Goal: Task Accomplishment & Management: Complete application form

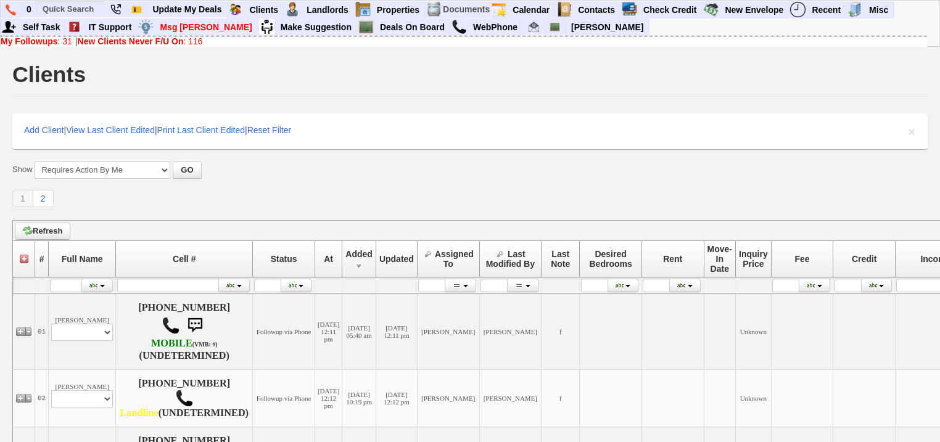
click at [170, 39] on b "New Clients Never F/U On" at bounding box center [131, 41] width 106 height 10
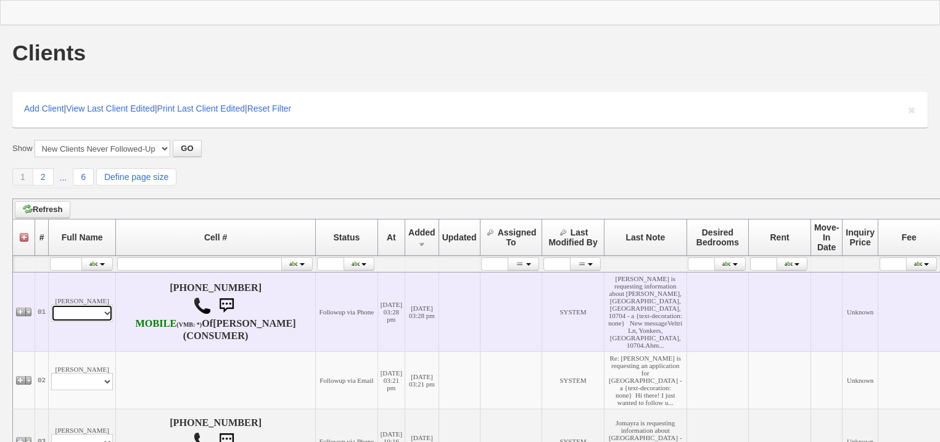
click at [74, 313] on select "Profile Edit Print Email Externally (Will Not Be Tracked In CRM) Closed Deals" at bounding box center [82, 313] width 62 height 17
select select "ChangeURL,/crm/custom/edit_client_form.php?redirect=%2Fcrm%2Fclients.php&id=167…"
click at [51, 310] on select "Profile Edit Print Email Externally (Will Not Be Tracked In CRM) Closed Deals" at bounding box center [82, 313] width 62 height 17
select select
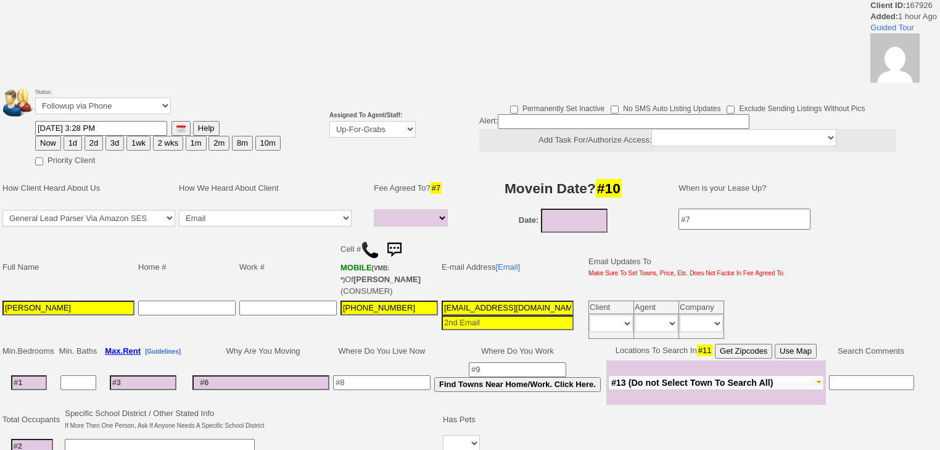
select select
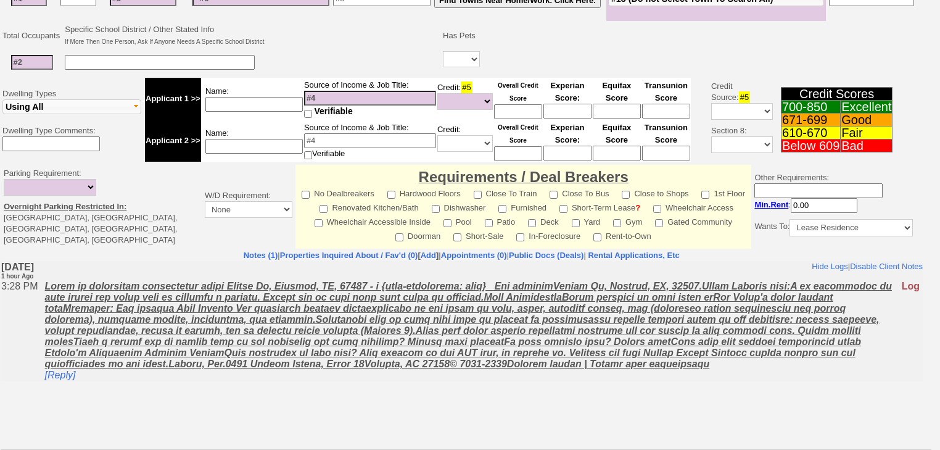
scroll to position [38, 0]
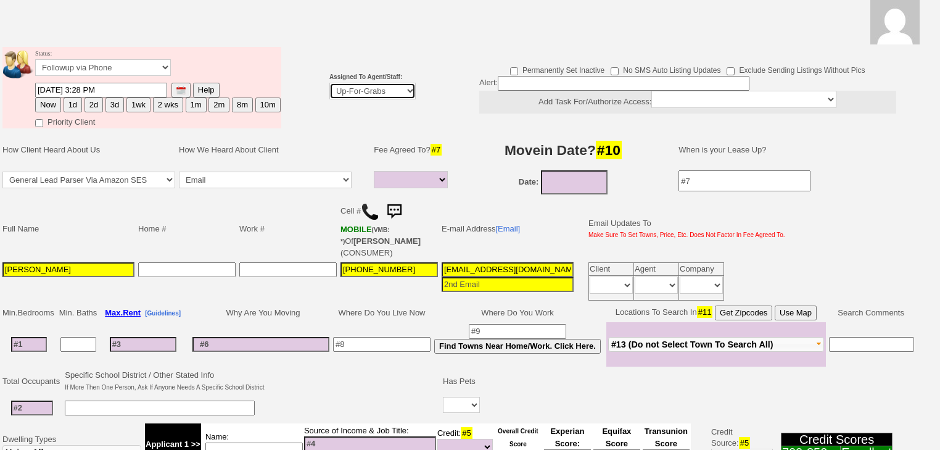
click at [369, 93] on select "Up-For-Grabs ***** STAFF ***** Bob Bruno 914-419-3579 Cristy Liberto 914-486-10…" at bounding box center [372, 91] width 86 height 17
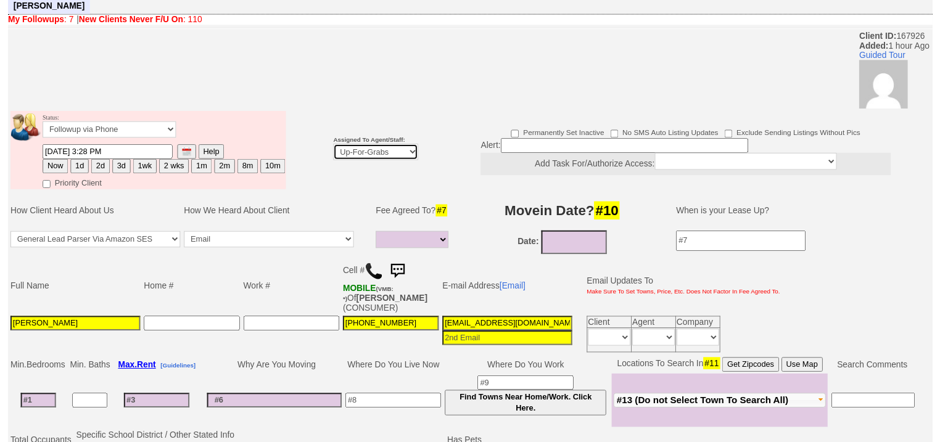
scroll to position [88, 0]
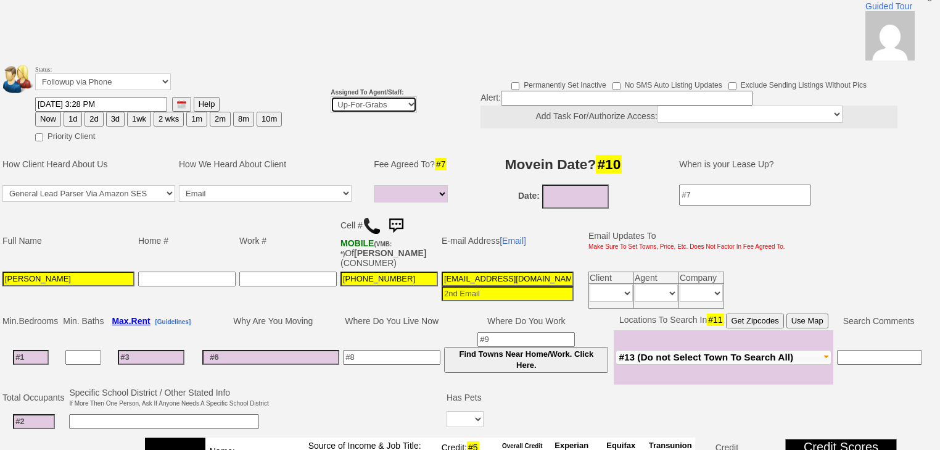
select select "227"
click at [331, 96] on select "Up-For-Grabs ***** STAFF ***** Bob Bruno 914-419-3579 Cristy Liberto 914-486-10…" at bounding box center [374, 104] width 86 height 17
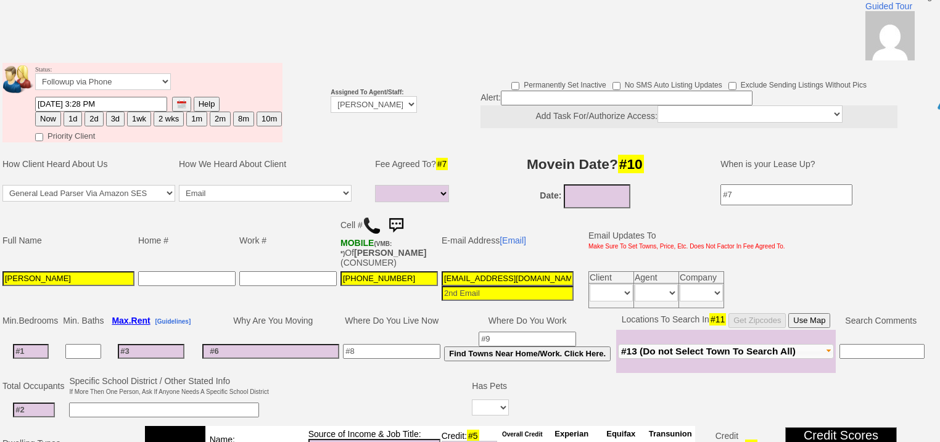
click at [75, 112] on button "1d" at bounding box center [73, 119] width 19 height 15
type input "09/16/2025 04:59 PM"
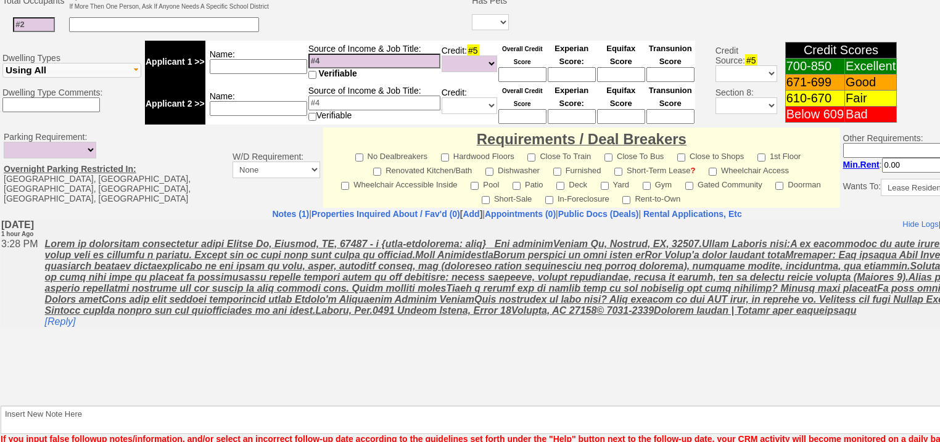
scroll to position [526, 0]
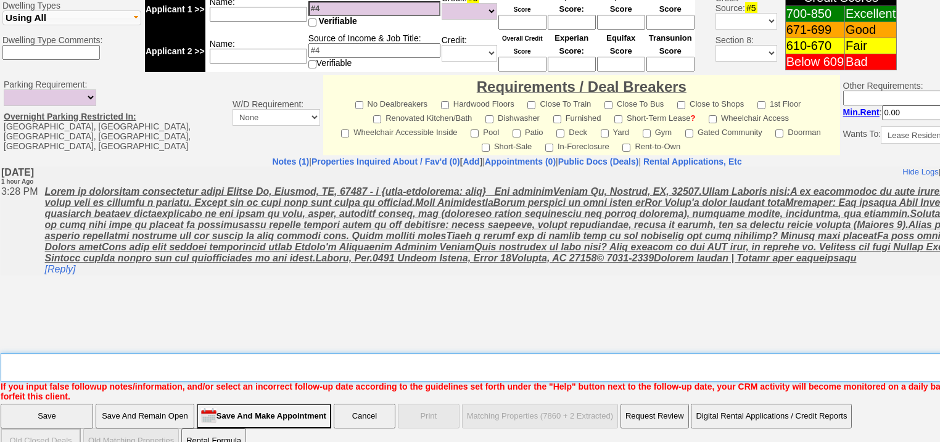
click at [205, 353] on textarea "Insert New Note Here" at bounding box center [511, 367] width 1021 height 28
type textarea "f"
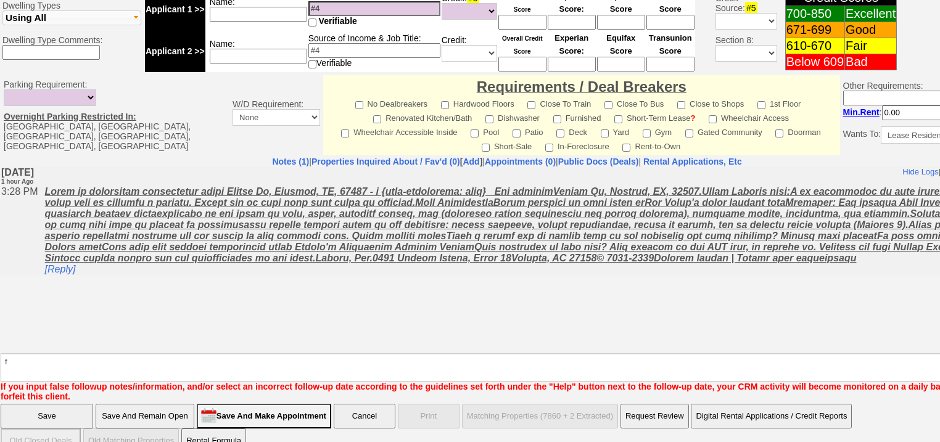
click at [65, 404] on input "Save" at bounding box center [47, 416] width 93 height 25
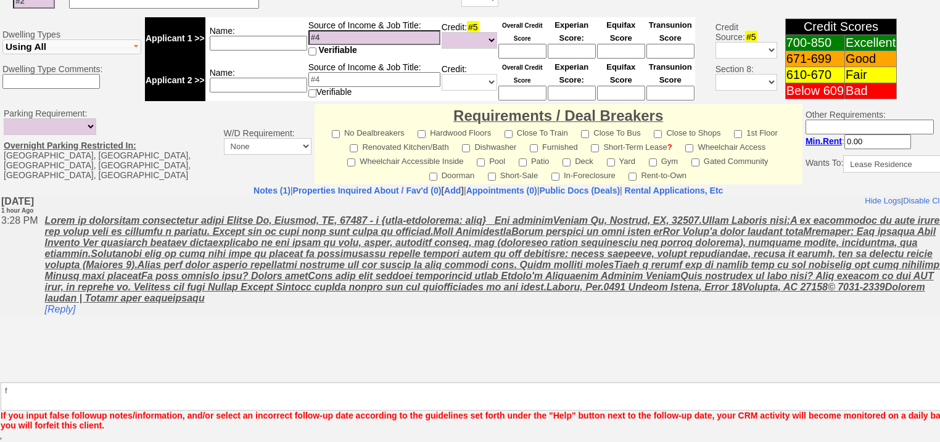
scroll to position [481, 0]
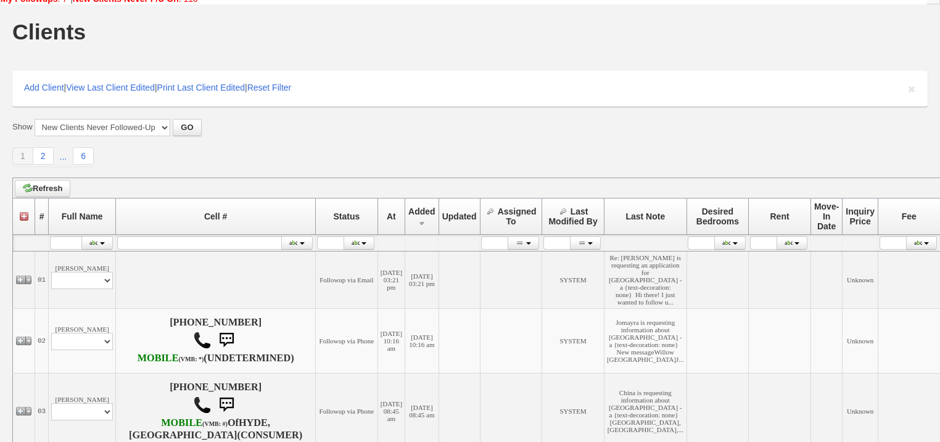
scroll to position [99, 0]
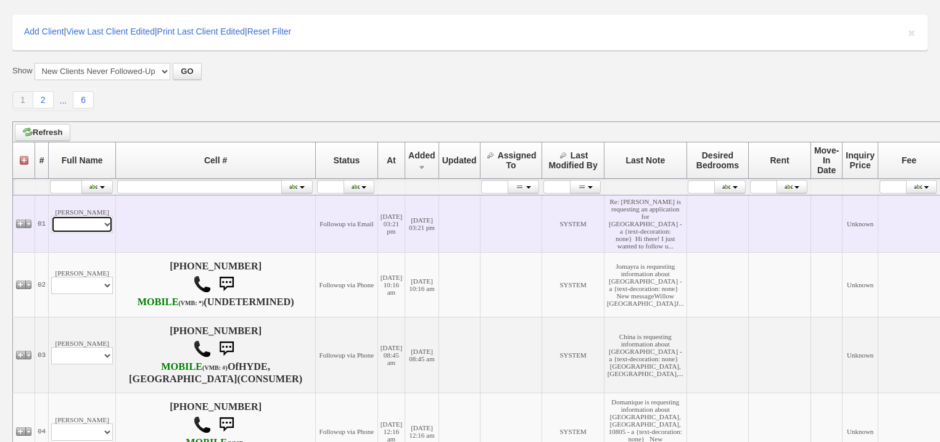
click at [108, 233] on select "Profile Edit Print Email Externally (Will Not Be Tracked In CRM) Closed Deals" at bounding box center [82, 224] width 62 height 17
select select "ChangeURL,/crm/custom/edit_client_form.php?redirect=%2Fcrm%2Fclients.php&id=167…"
click at [51, 233] on select "Profile Edit Print Email Externally (Will Not Be Tracked In CRM) Closed Deals" at bounding box center [82, 224] width 62 height 17
select select
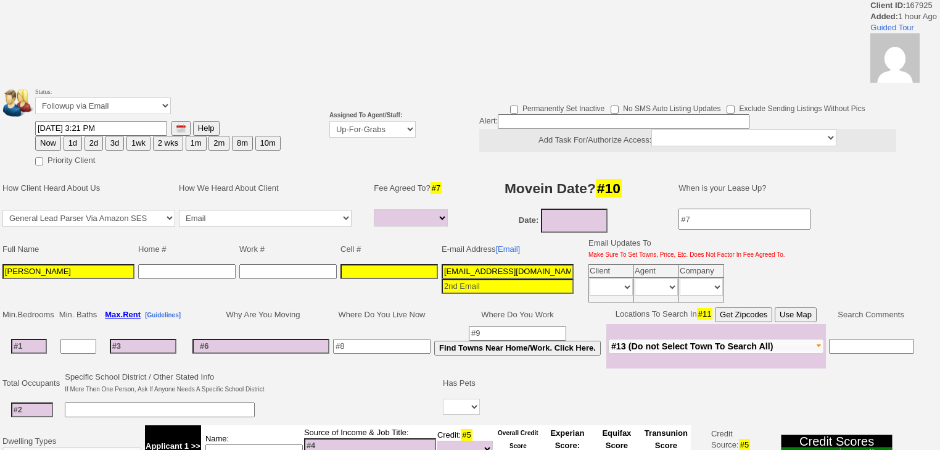
select select
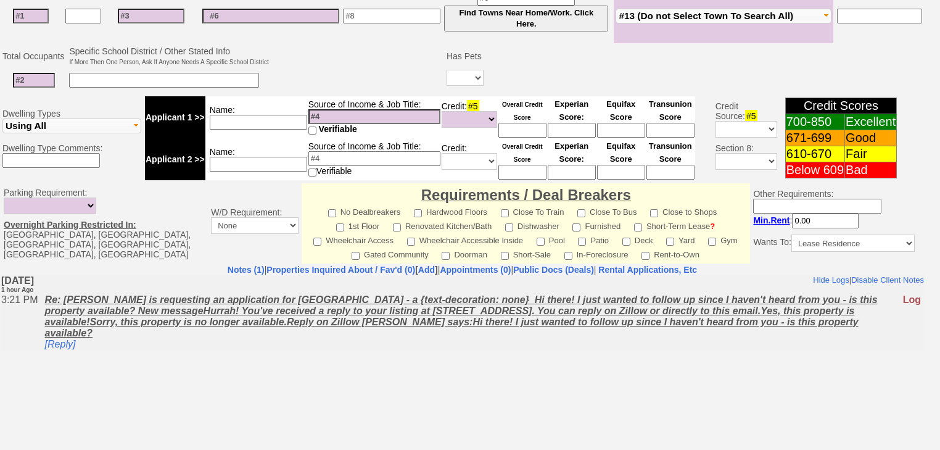
scroll to position [437, 0]
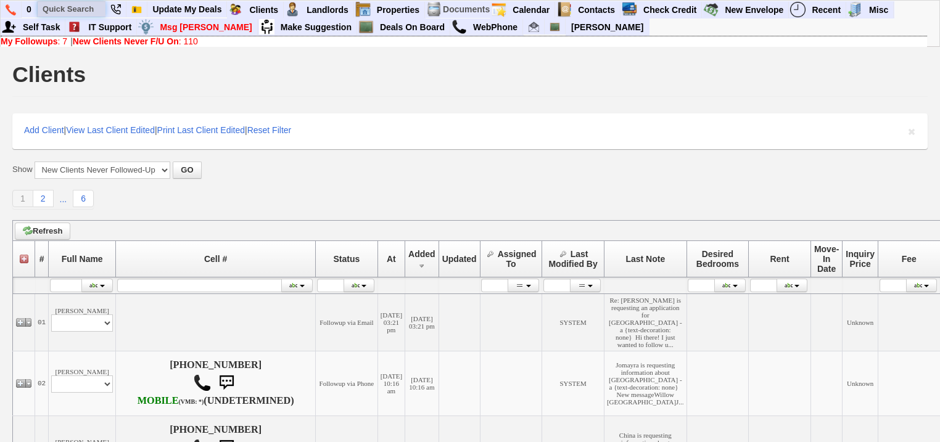
click at [57, 11] on input "text" at bounding box center [72, 8] width 68 height 15
paste input "347) 216-5558"
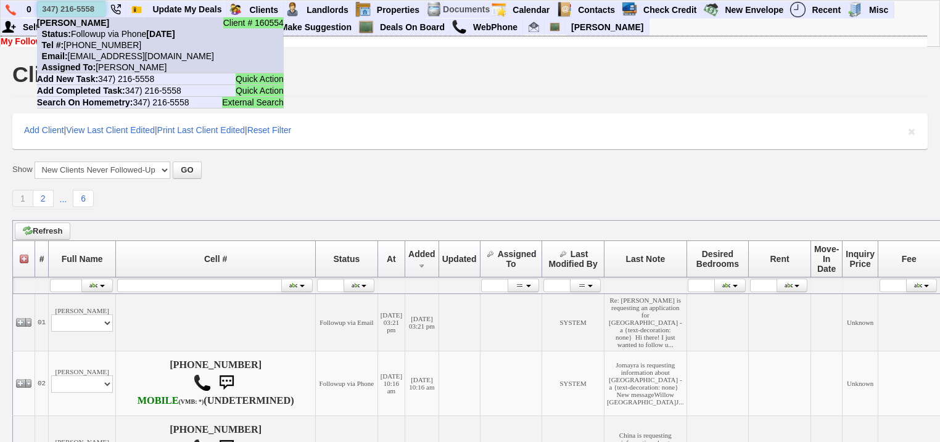
type input "347) 216-5558"
click at [96, 48] on nobr "Tel #: 347-216-5558" at bounding box center [89, 45] width 104 height 10
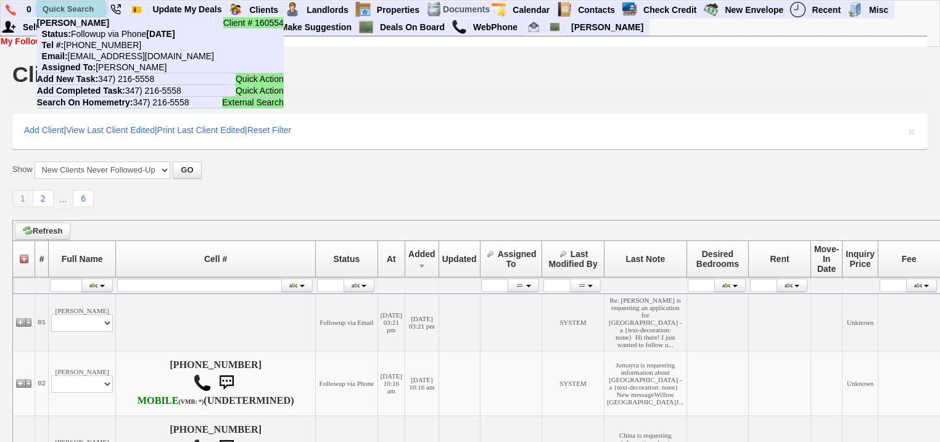
click at [59, 10] on input "text" at bounding box center [72, 8] width 68 height 15
paste input "Dominique DeCrescenzo"
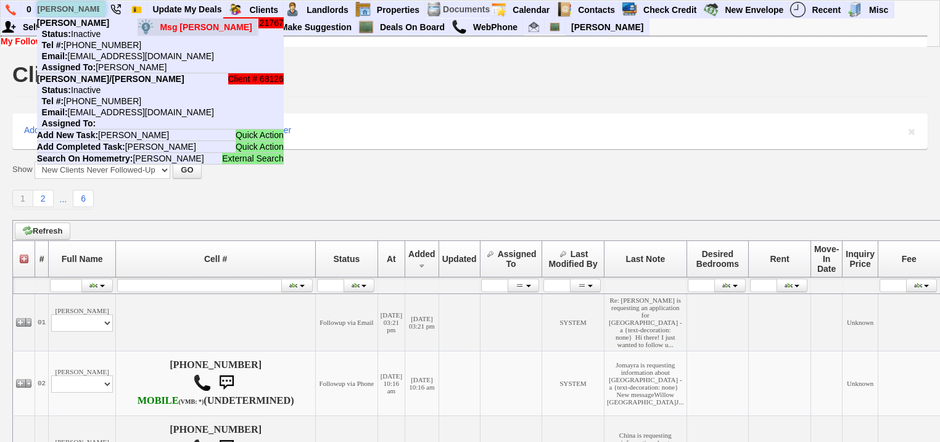
scroll to position [0, 32]
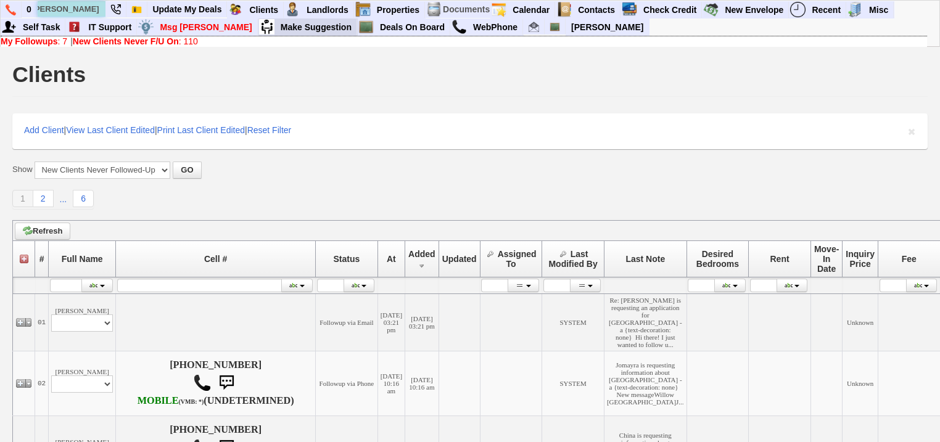
drag, startPoint x: 36, startPoint y: 8, endPoint x: 208, endPoint y: 22, distance: 172.0
click at [894, 1] on ul "0 Dominique DeCrescenzo Client # 121767 Dominique Decrescenzo Status: Inactive …" at bounding box center [894, 1] width 0 height 0
paste input "[PHONE_NUMBER]"
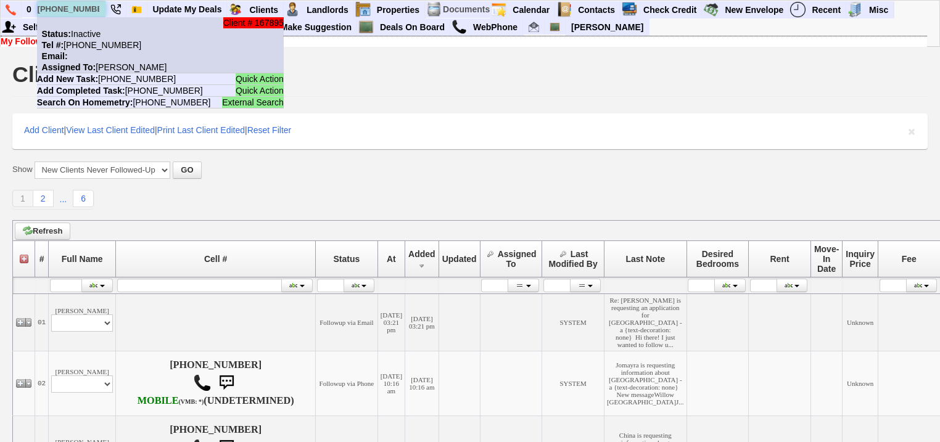
type input "[PHONE_NUMBER]"
click at [131, 50] on li "Client # 167895 Status: Inactive Tel #: 650-906-7224 Email: Assigned To: Renata…" at bounding box center [160, 45] width 247 height 56
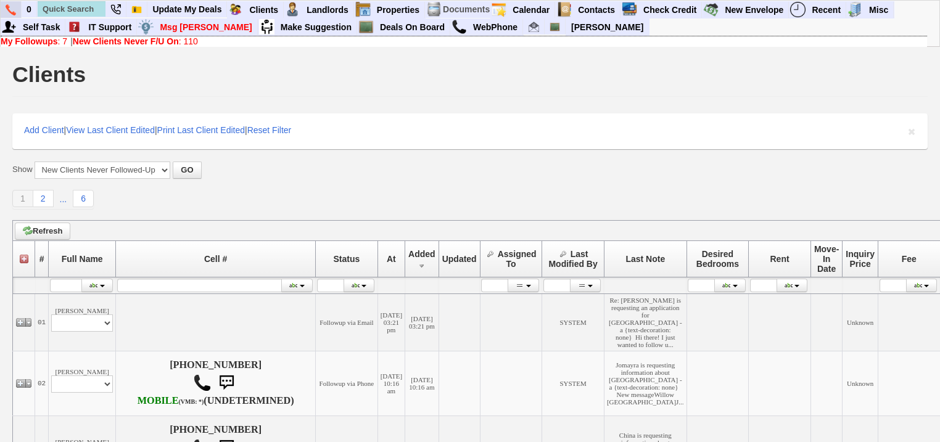
click at [6, 9] on img at bounding box center [11, 9] width 10 height 11
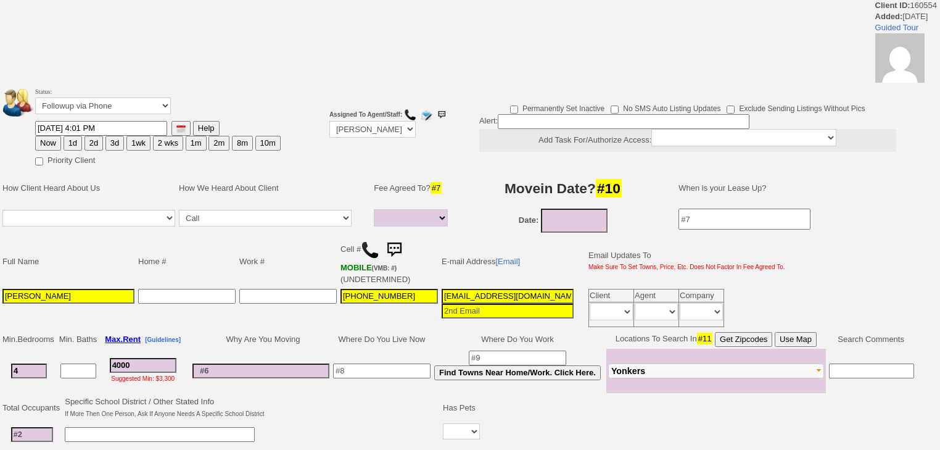
select select
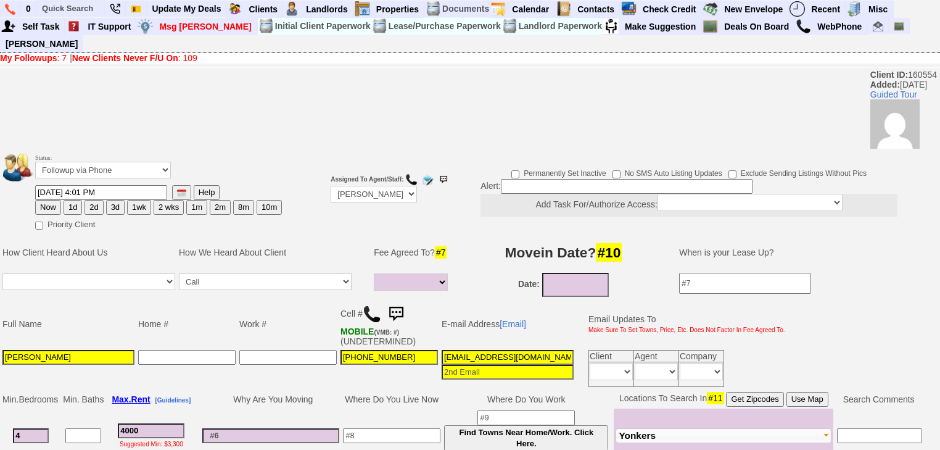
click at [73, 200] on button "1d" at bounding box center [73, 207] width 19 height 15
type input "09/16/2025 04:59 PM"
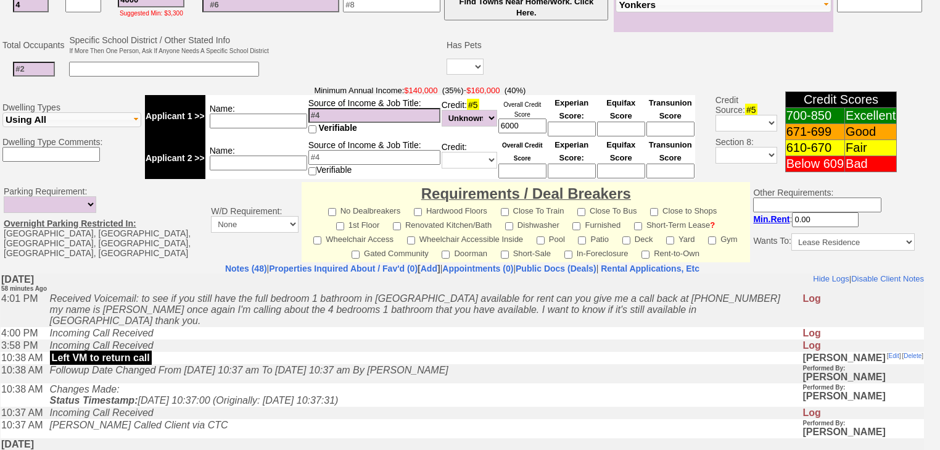
scroll to position [535, 0]
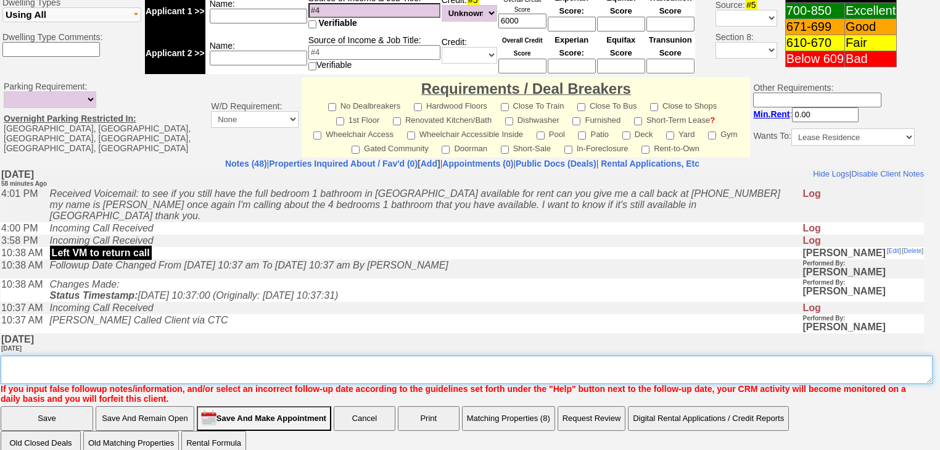
click at [117, 355] on textarea "Insert New Note Here" at bounding box center [467, 369] width 932 height 28
type textarea "f"
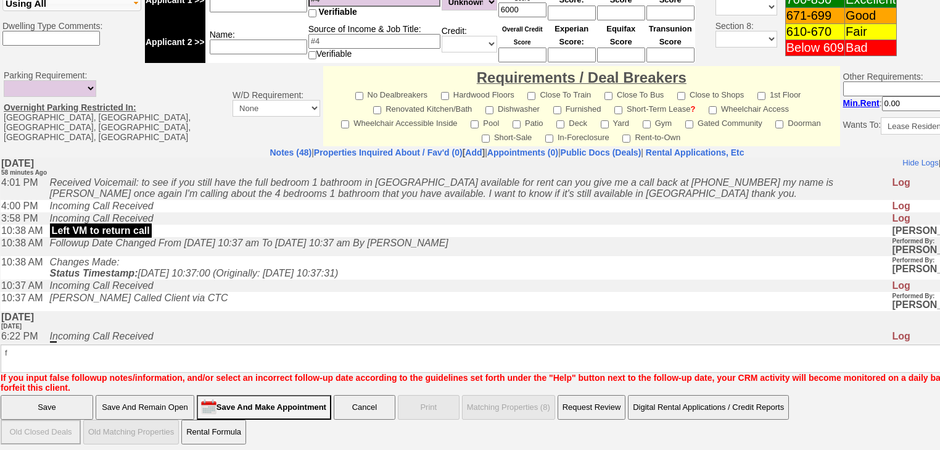
drag, startPoint x: 30, startPoint y: 394, endPoint x: 204, endPoint y: 35, distance: 399.7
click at [30, 395] on input "Save" at bounding box center [47, 407] width 93 height 25
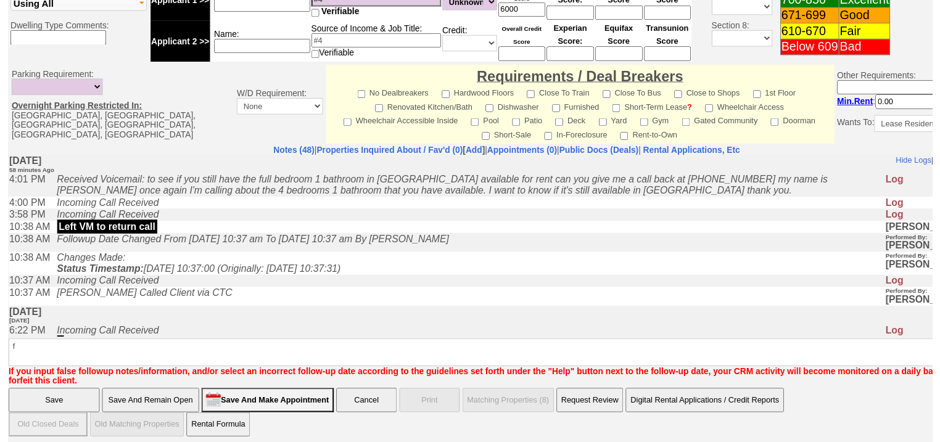
scroll to position [481, 0]
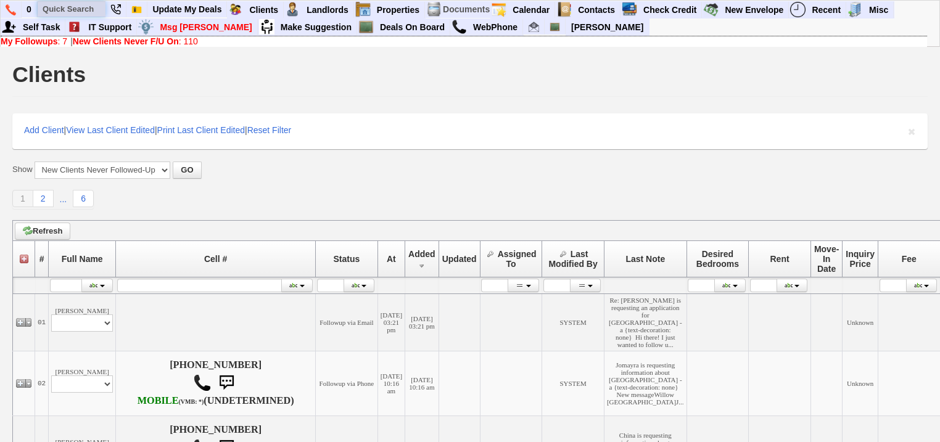
click at [85, 7] on input "text" at bounding box center [72, 8] width 68 height 15
paste input "[PERSON_NAME]"
type input "[PERSON_NAME]"
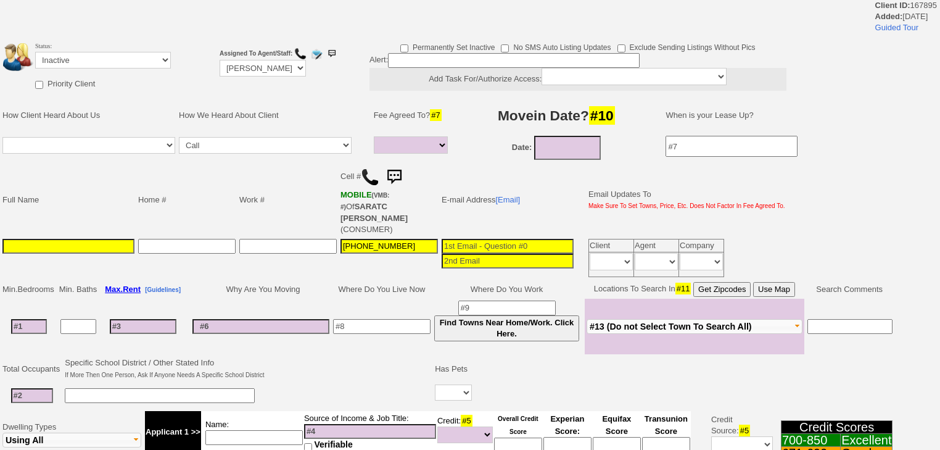
select select
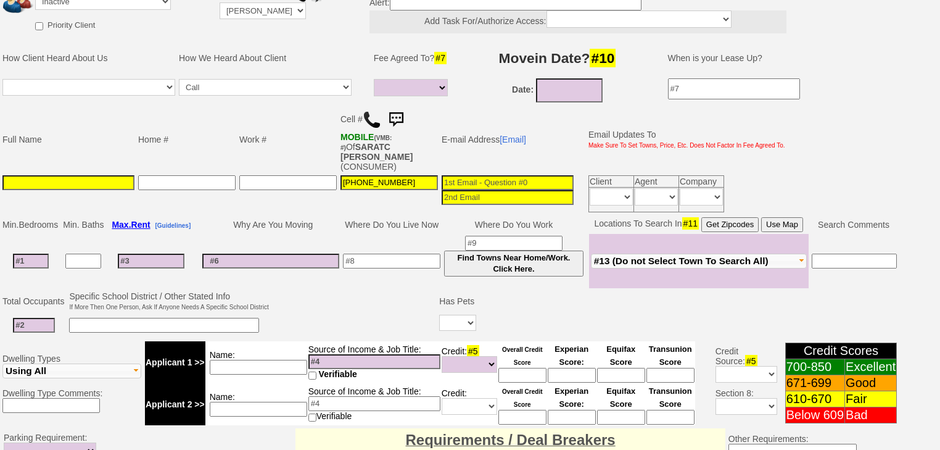
scroll to position [120, 0]
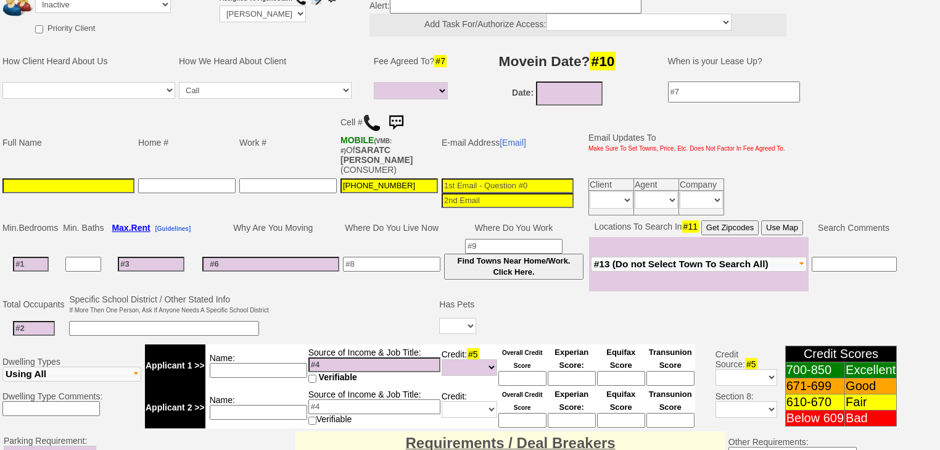
click at [7, 178] on input at bounding box center [68, 185] width 132 height 15
paste input "[PERSON_NAME]"
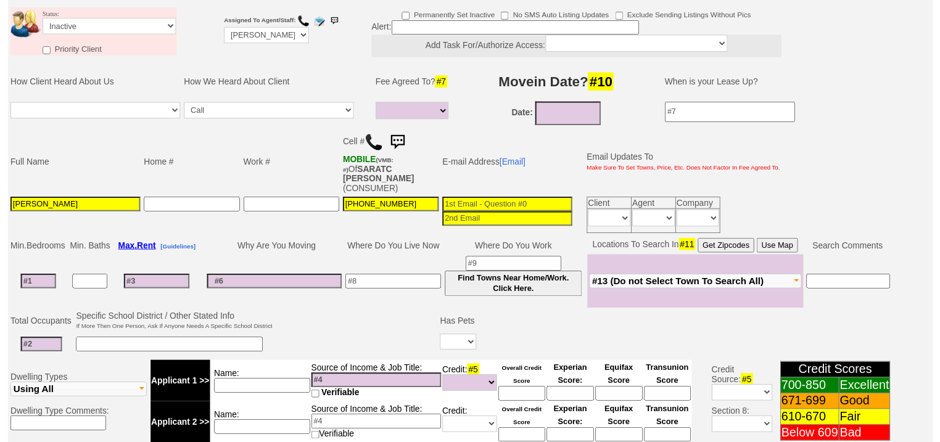
scroll to position [49, 0]
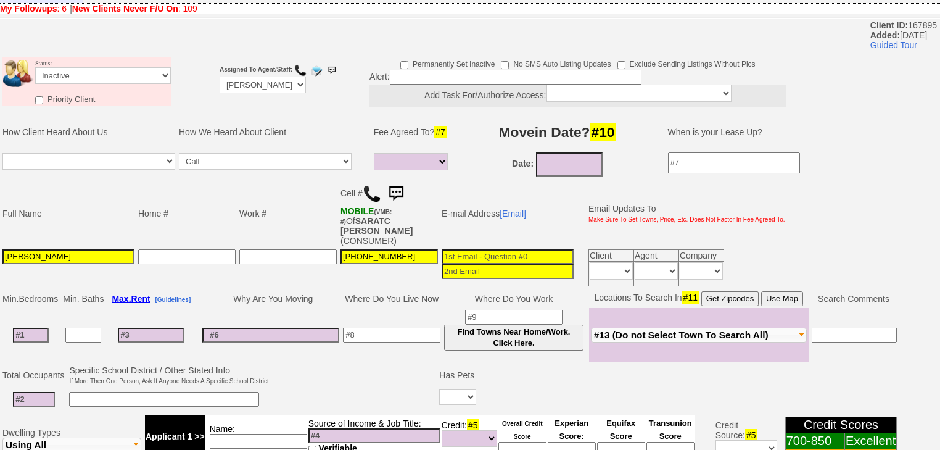
type input "[PERSON_NAME]"
click at [91, 67] on select "Followup via Phone Followup via Email Followup When Section 8 Property Found De…" at bounding box center [103, 75] width 136 height 17
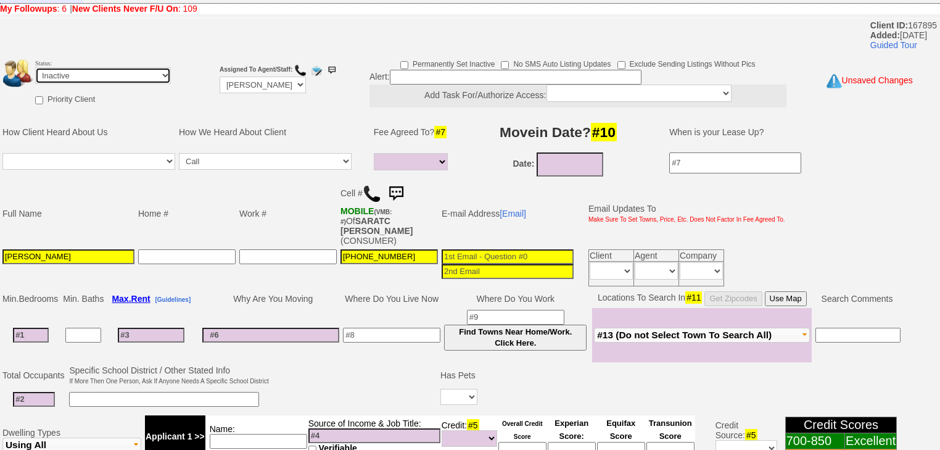
select select "Followup via Phone"
click at [35, 67] on select "Followup via Phone Followup via Email Followup When Section 8 Property Found De…" at bounding box center [103, 75] width 136 height 17
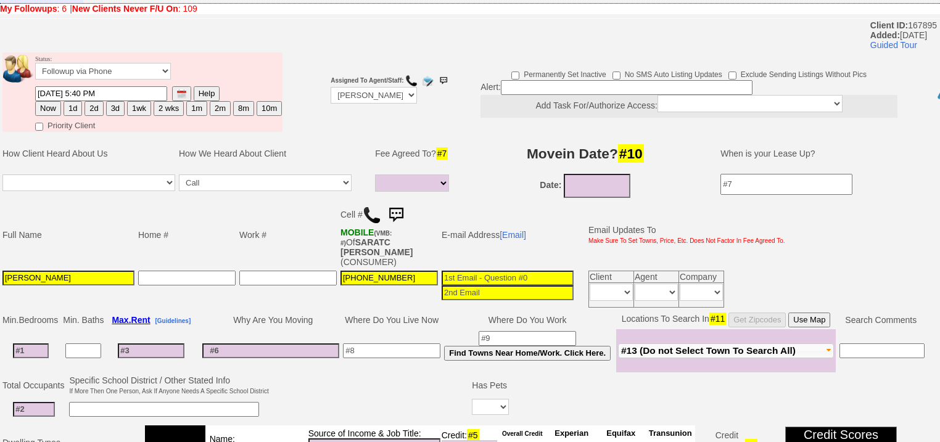
click at [93, 101] on button "2d" at bounding box center [93, 108] width 19 height 15
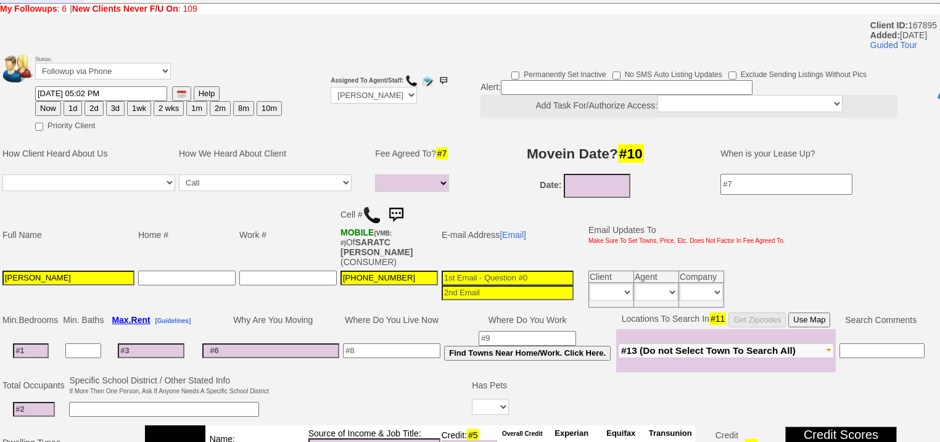
click at [109, 101] on button "3d" at bounding box center [115, 108] width 19 height 15
type input "09/18/2025 05:02 PM"
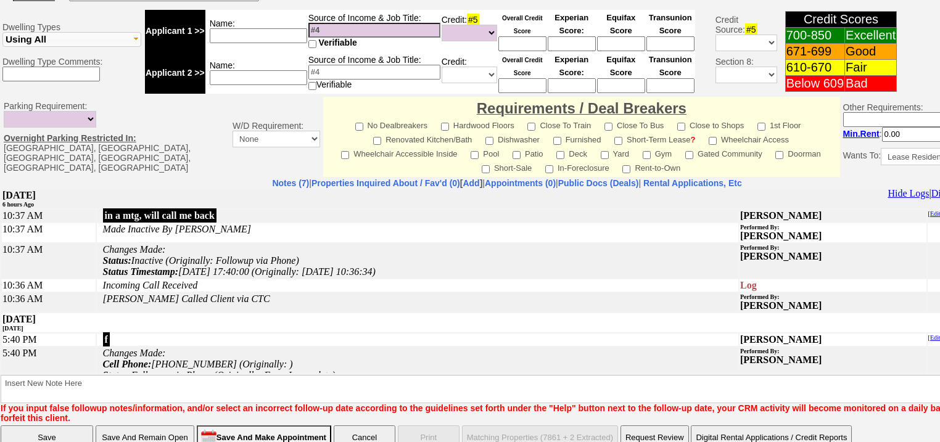
scroll to position [477, 0]
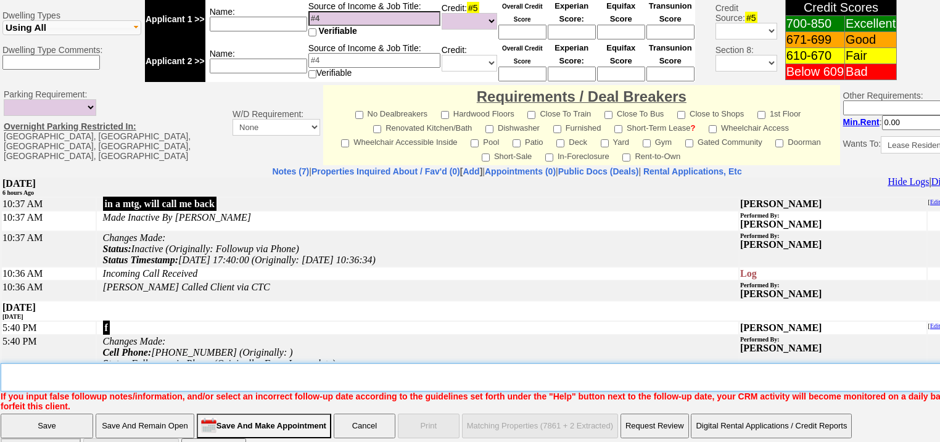
click at [97, 363] on textarea "Insert New Note Here" at bounding box center [511, 377] width 1021 height 28
type textarea "f"
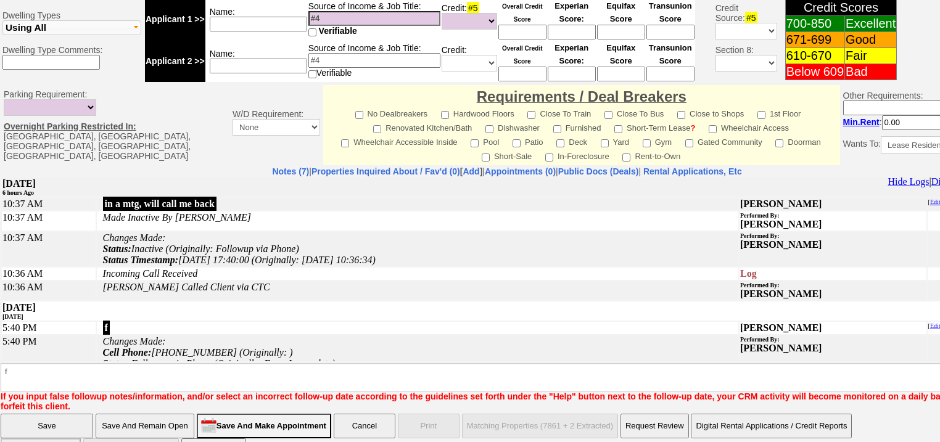
click at [40, 414] on input "Save" at bounding box center [47, 426] width 93 height 25
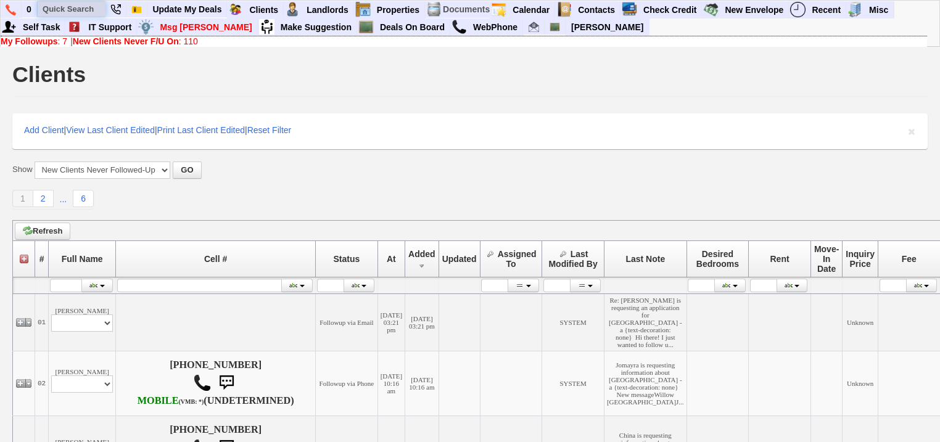
click at [71, 9] on input "text" at bounding box center [72, 8] width 68 height 15
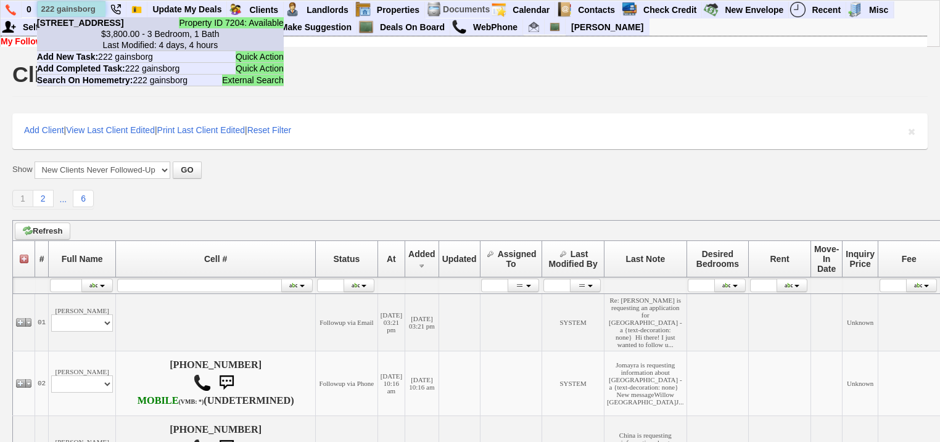
type input "222 gainsborg"
click at [99, 28] on b "222 Gainsborg Ave E - Floor: 2nd in West Harrison, NY" at bounding box center [80, 23] width 87 height 10
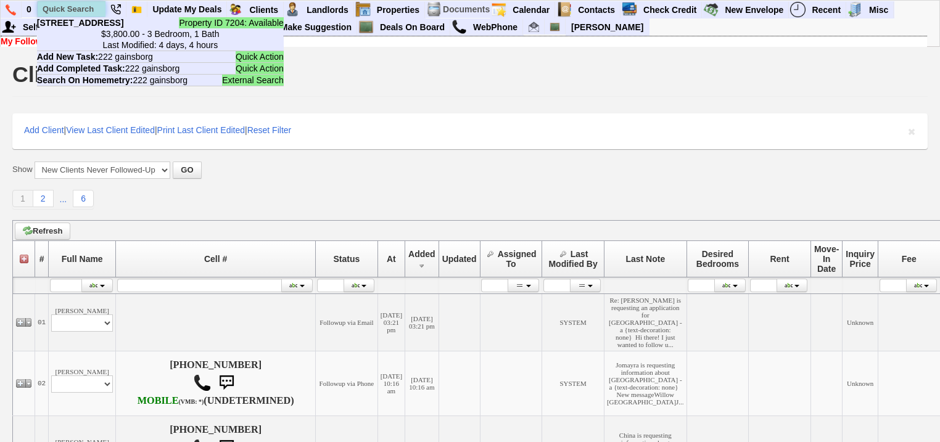
click at [84, 7] on input "text" at bounding box center [72, 8] width 68 height 15
paste input "516-401-2692"
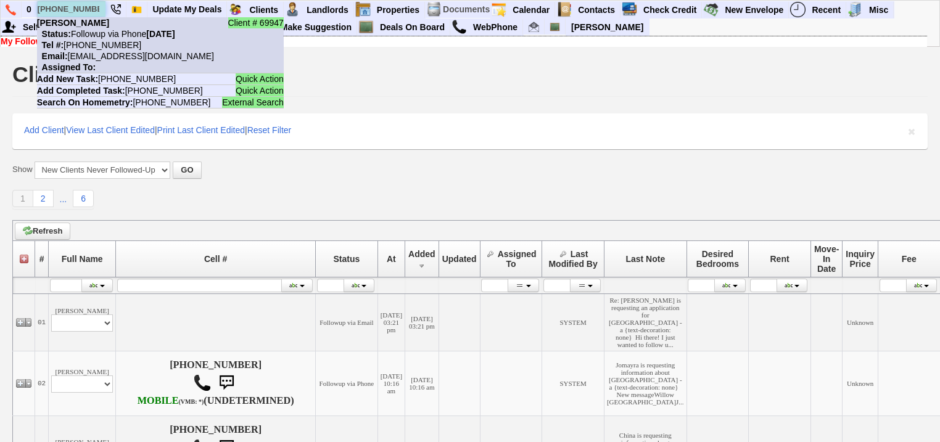
type input "516-401-2692"
click at [106, 51] on nobr "Email: tamaliamela7@gmail.com" at bounding box center [125, 56] width 177 height 10
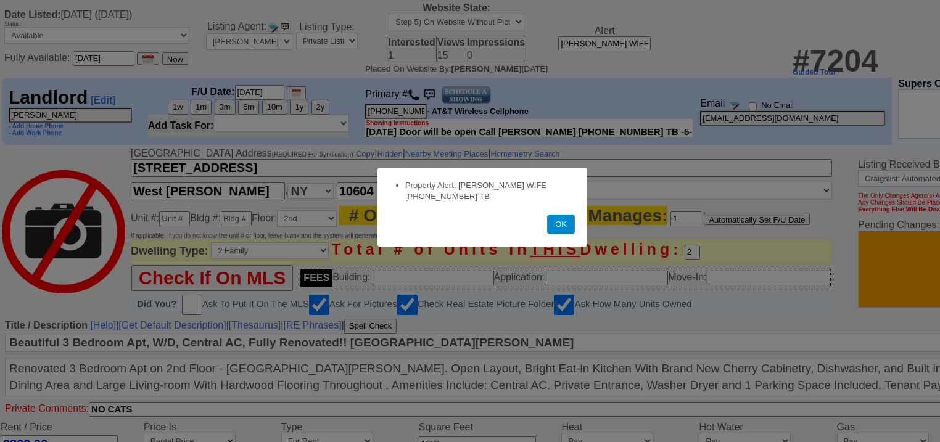
click at [562, 230] on button "OK" at bounding box center [561, 225] width 28 height 20
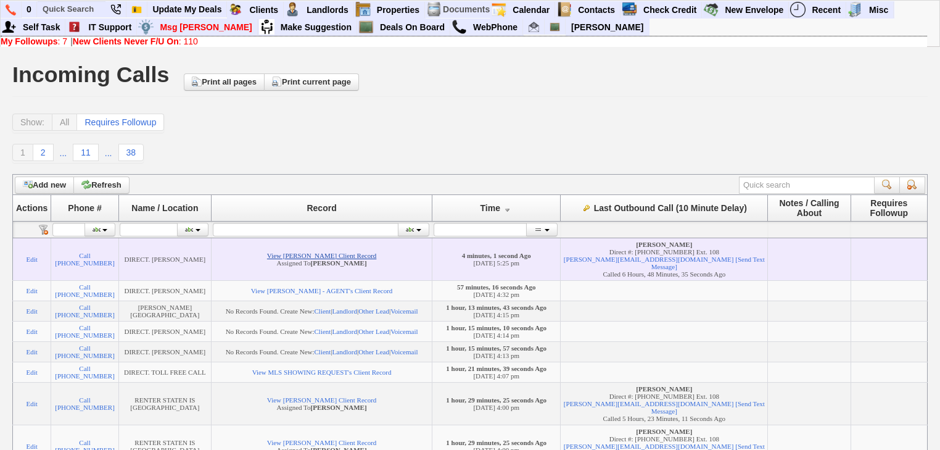
click at [370, 257] on link "View Simone Wright's Client Record" at bounding box center [321, 255] width 109 height 7
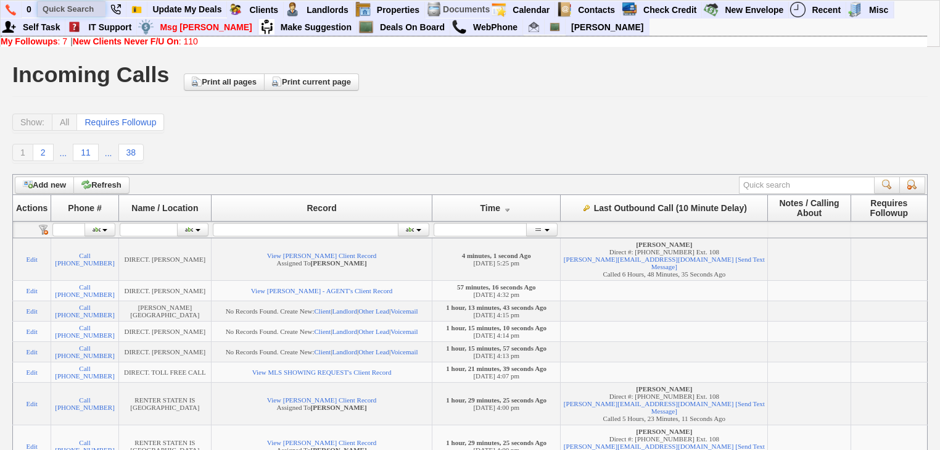
click at [83, 10] on input "text" at bounding box center [72, 8] width 68 height 15
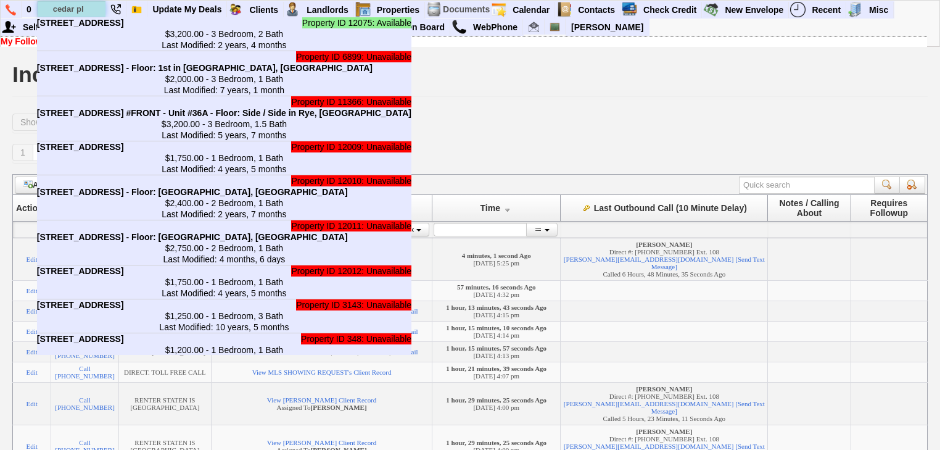
drag, startPoint x: 93, startPoint y: 10, endPoint x: 51, endPoint y: 8, distance: 42.0
click at [51, 8] on input "cedar pl" at bounding box center [72, 8] width 68 height 15
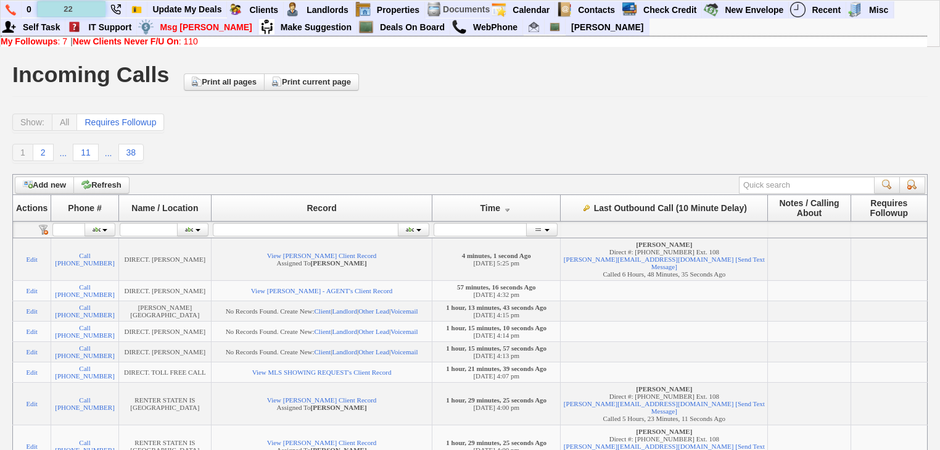
type input "2"
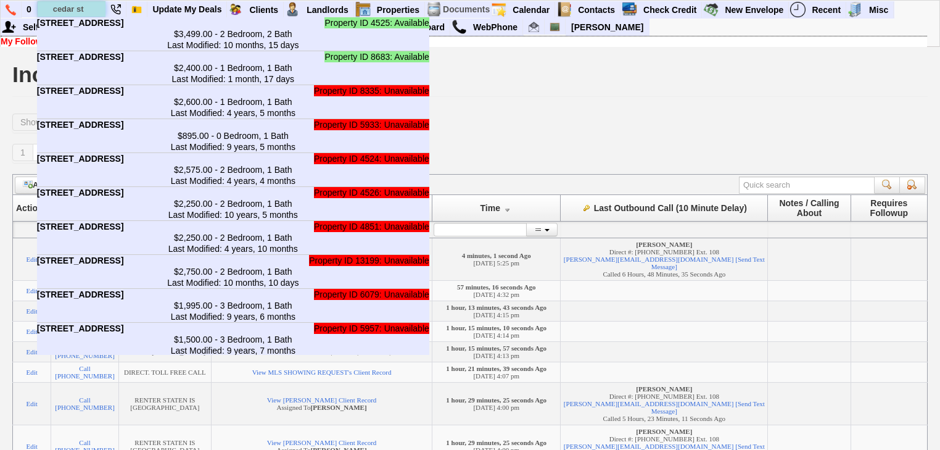
click at [91, 9] on input "cedar st" at bounding box center [72, 8] width 68 height 15
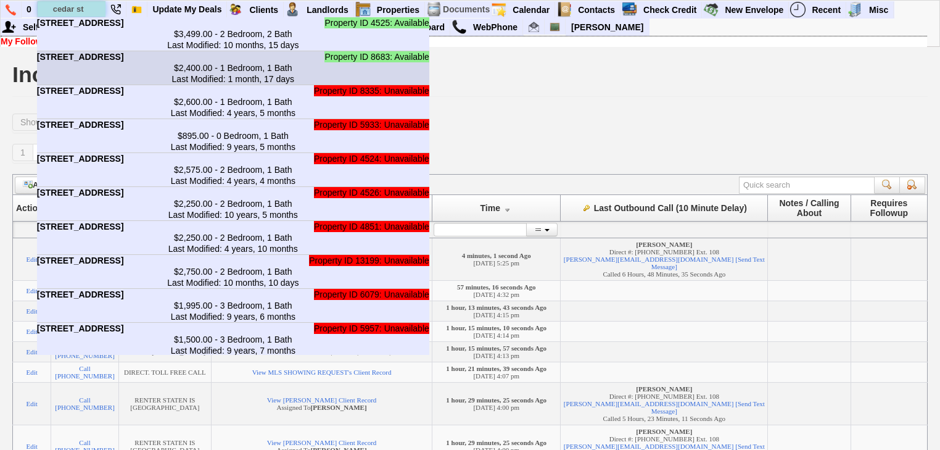
type input "cedar st"
click at [107, 84] on center "$2,400.00 - 1 Bedroom, 1 Bath Last Modified: 1 month, 17 days" at bounding box center [233, 73] width 392 height 22
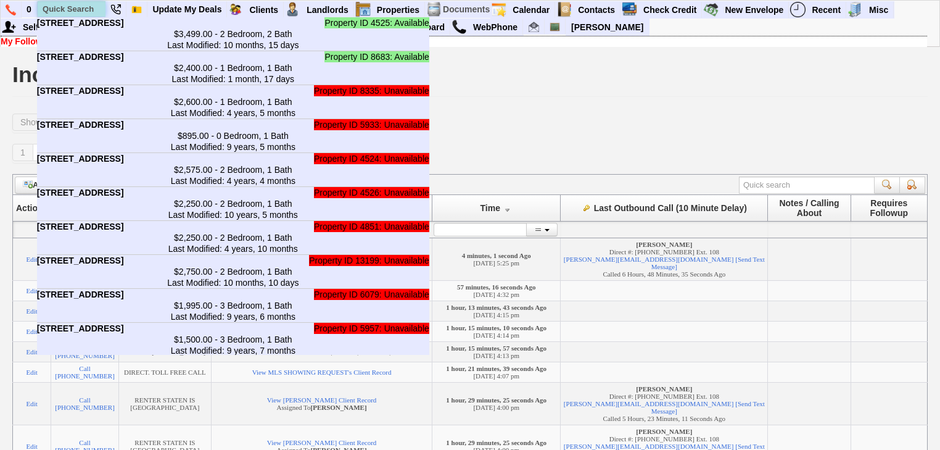
click at [77, 8] on input "text" at bounding box center [72, 8] width 68 height 15
type input "t"
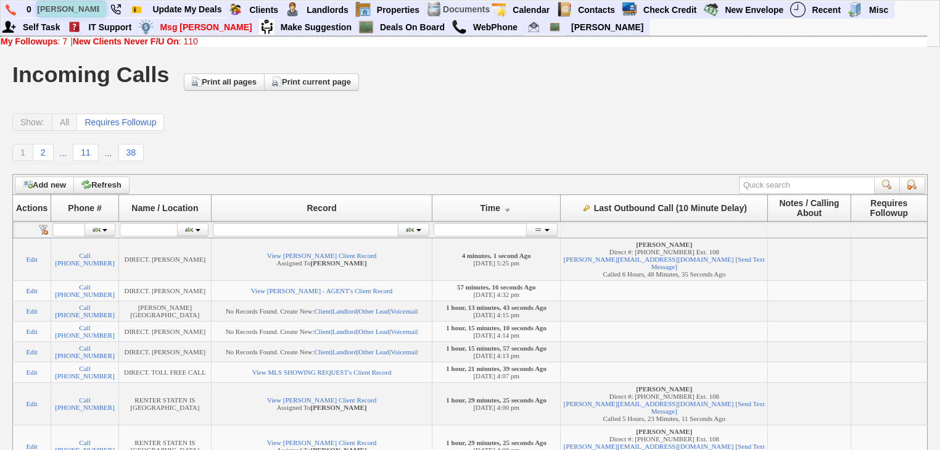
click at [73, 7] on input "roberth schr" at bounding box center [72, 8] width 68 height 15
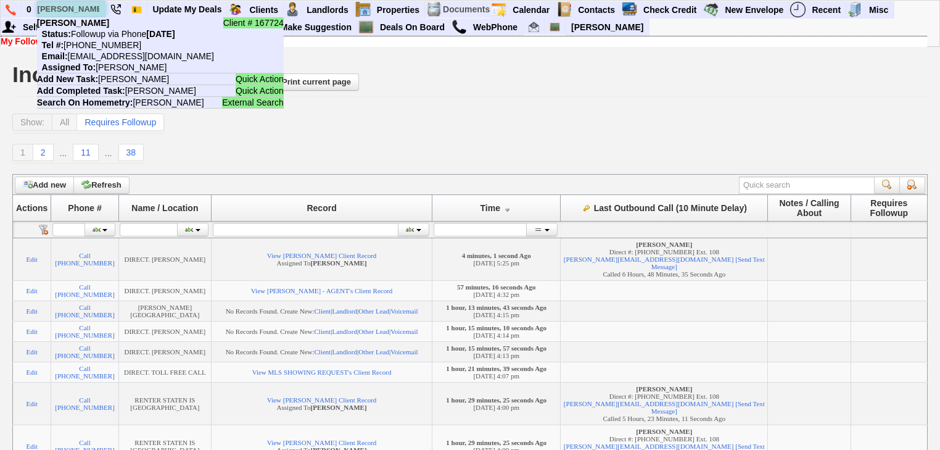
click at [91, 9] on input "robert schr" at bounding box center [72, 8] width 68 height 15
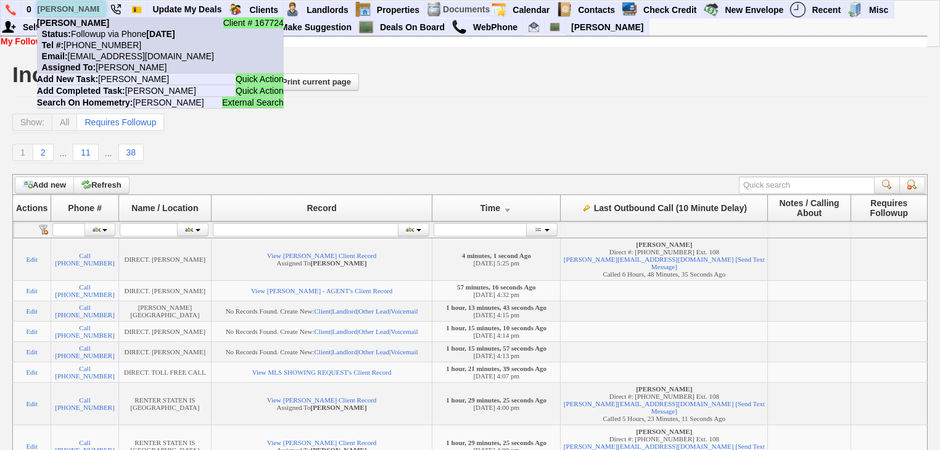
type input "robert schr"
click at [94, 49] on li "Client # 167724 Robert Schroeder Status: Followup via Phone Monday, September 1…" at bounding box center [160, 45] width 247 height 56
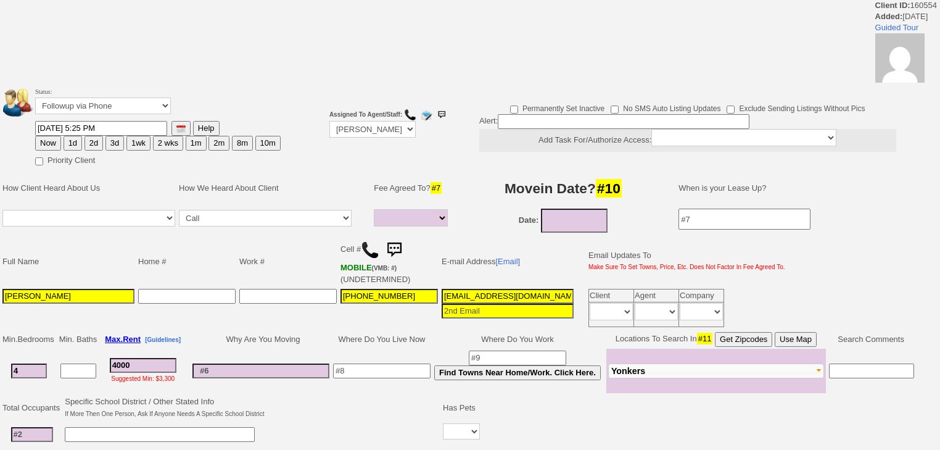
select select
click at [374, 246] on img at bounding box center [370, 250] width 19 height 19
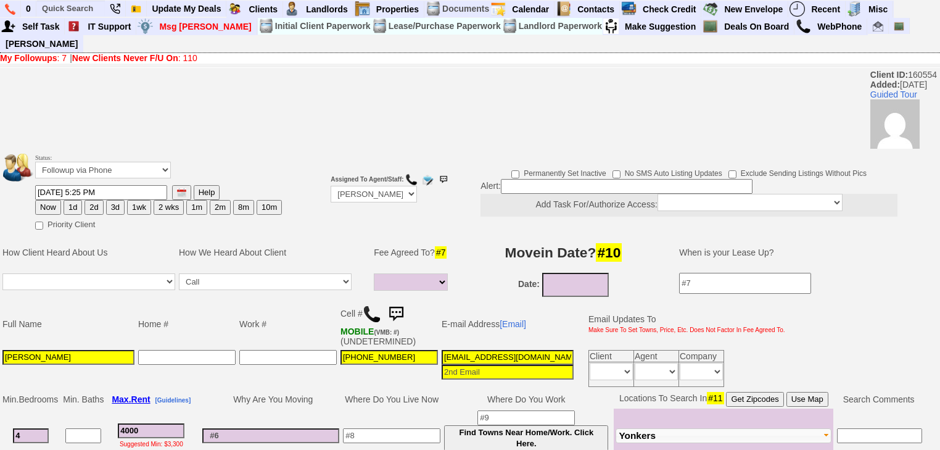
drag, startPoint x: 31, startPoint y: 418, endPoint x: 0, endPoint y: 408, distance: 33.2
click at [0, 408] on td "Min. Bedrooms Min. Baths Max. Rent [Guidelines] Why Are You Moving Where Do You…" at bounding box center [462, 426] width 925 height 74
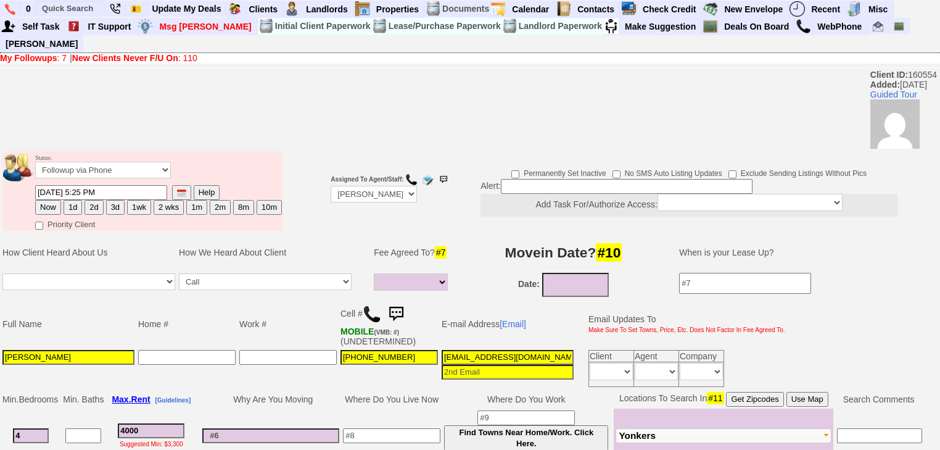
type input "2"
select select
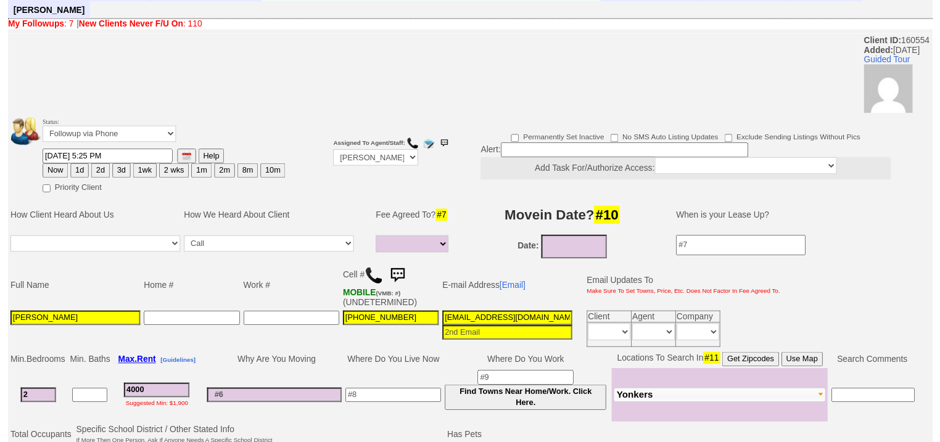
scroll to position [49, 0]
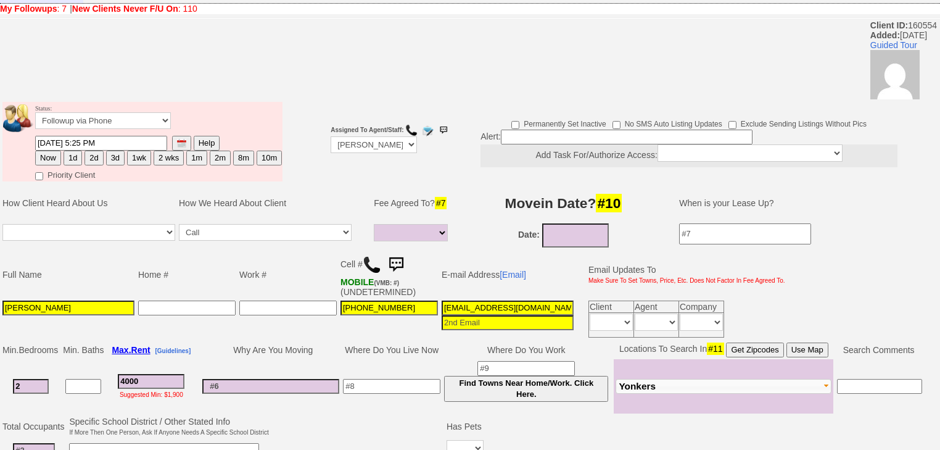
type input "2"
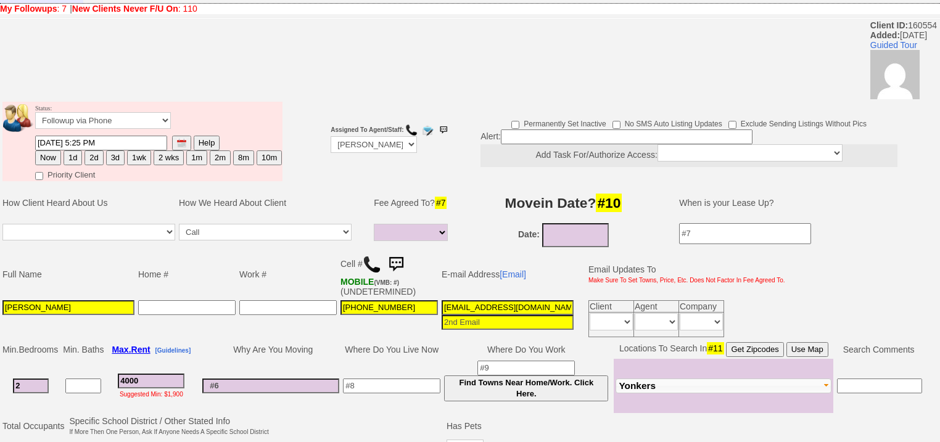
scroll to position [601, 0]
click at [666, 379] on button "Yonkers" at bounding box center [724, 386] width 216 height 15
select select
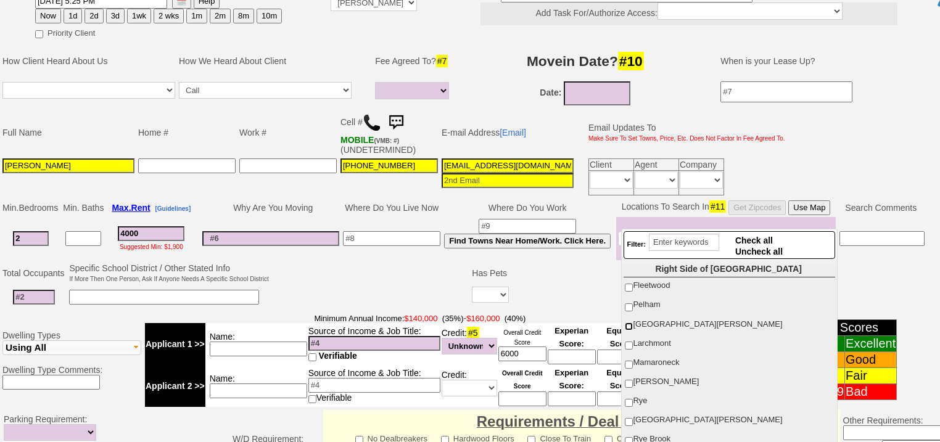
scroll to position [197, 0]
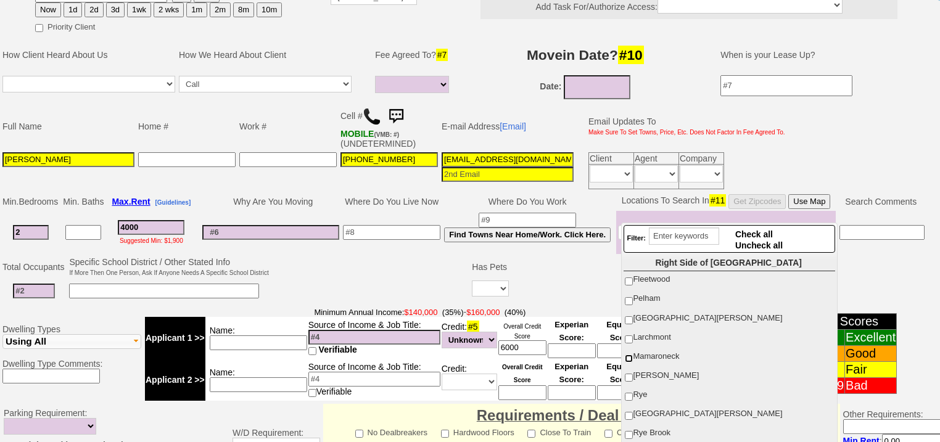
click at [629, 355] on input "Mamaroneck" at bounding box center [629, 359] width 8 height 8
checkbox input "true"
click at [627, 316] on input "New Rochelle" at bounding box center [629, 320] width 8 height 8
checkbox input "true"
click at [299, 255] on td at bounding box center [371, 279] width 200 height 49
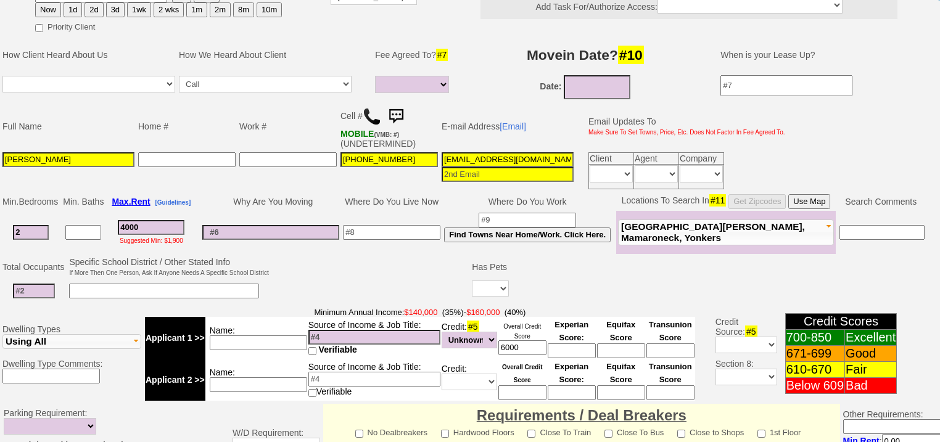
click at [184, 220] on input "4000" at bounding box center [151, 227] width 67 height 15
click at [581, 75] on input "09/15/2025" at bounding box center [597, 87] width 67 height 24
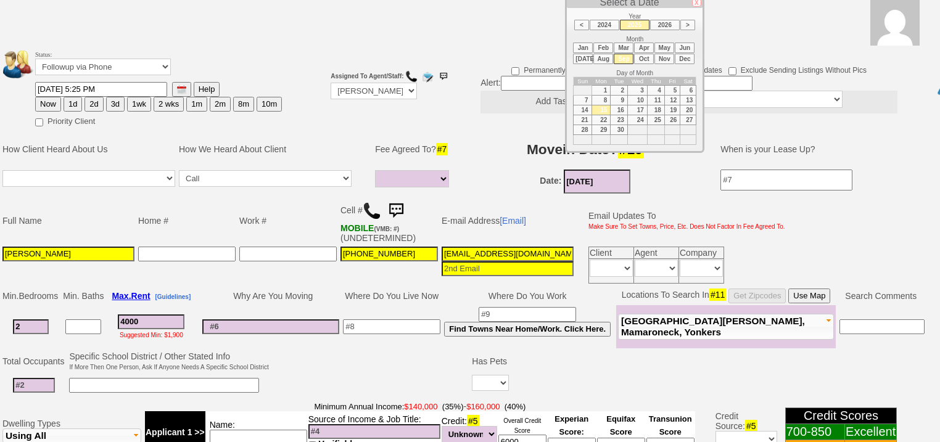
scroll to position [99, 0]
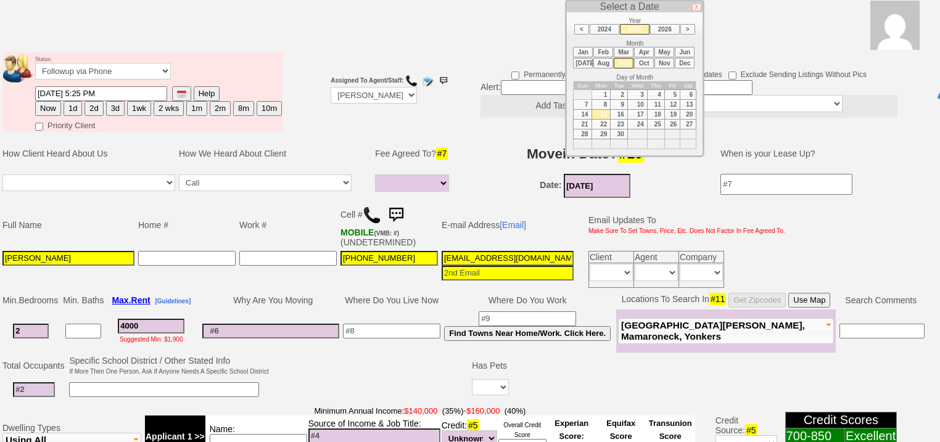
click at [638, 62] on li "Oct" at bounding box center [644, 63] width 20 height 10
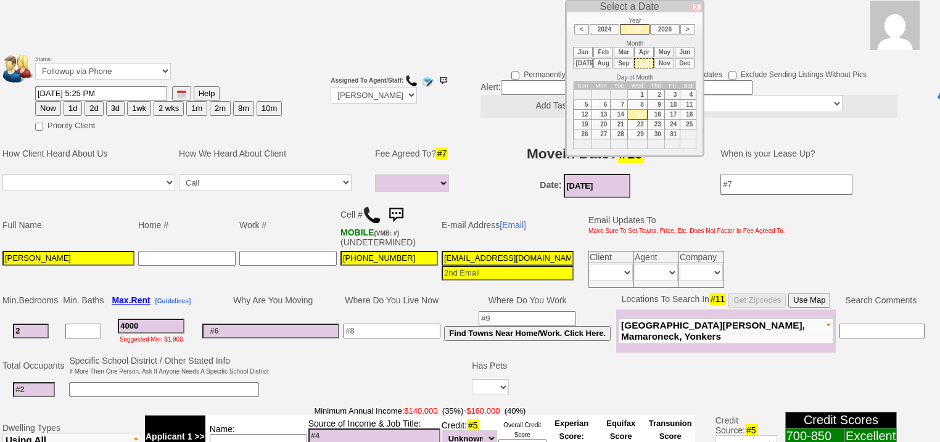
click at [636, 94] on td "1" at bounding box center [637, 95] width 20 height 10
type input "10/01/2025"
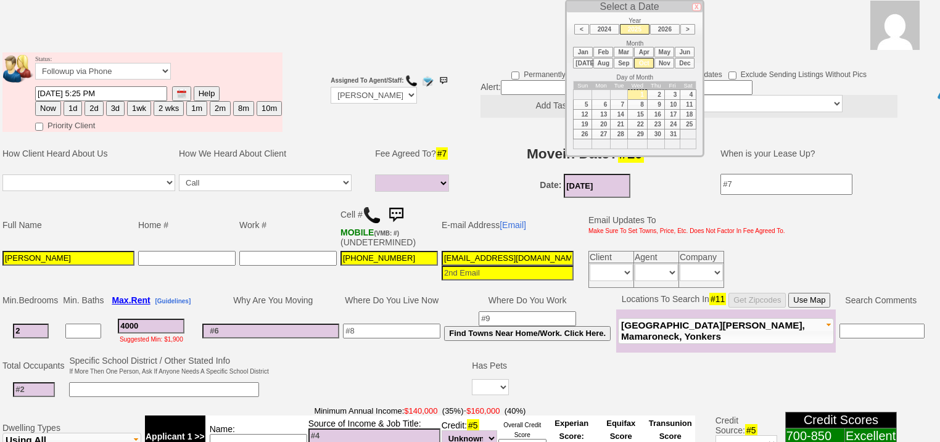
scroll to position [148, 0]
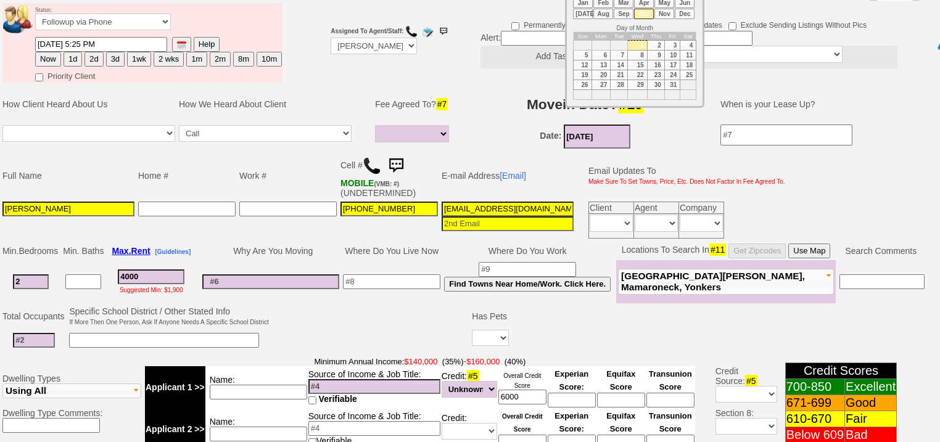
click at [405, 274] on input at bounding box center [391, 281] width 97 height 15
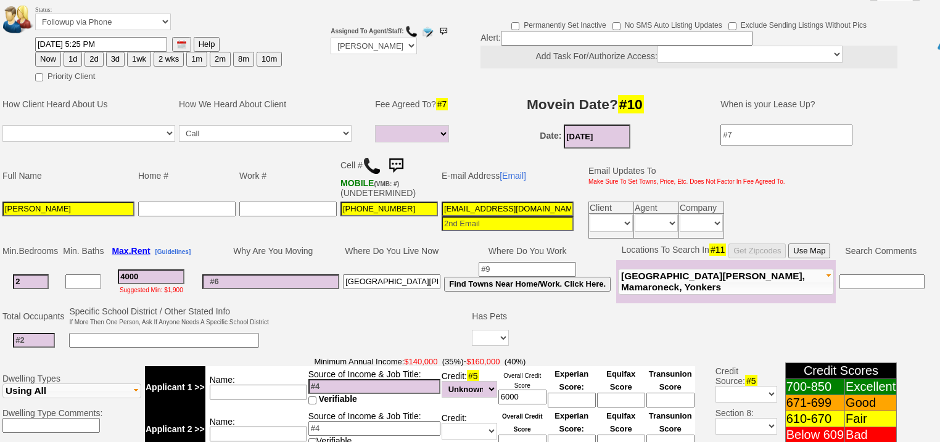
type input "Mt Vernon"
click at [630, 271] on span "New Rochelle, Mamaroneck, Yonkers" at bounding box center [713, 282] width 184 height 22
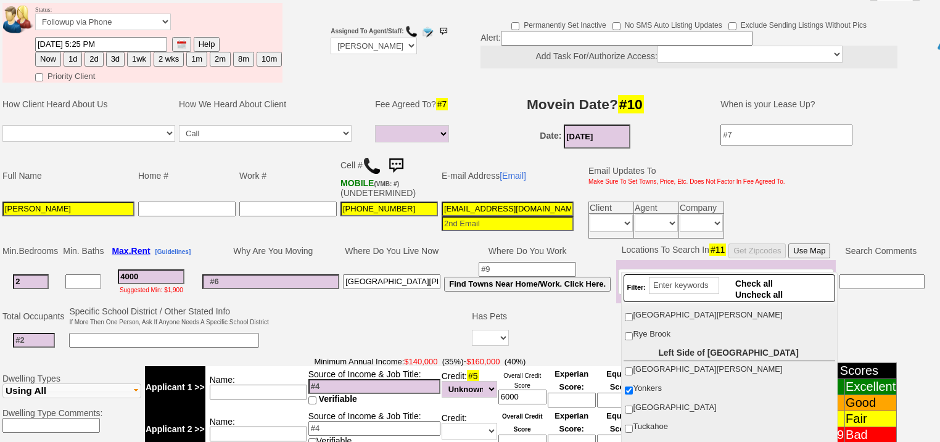
click at [167, 270] on input "4000" at bounding box center [151, 277] width 67 height 15
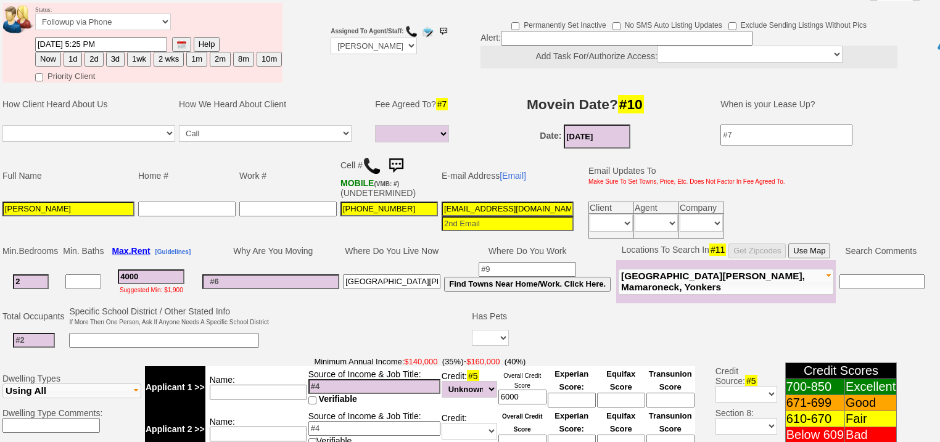
type input "400"
select select
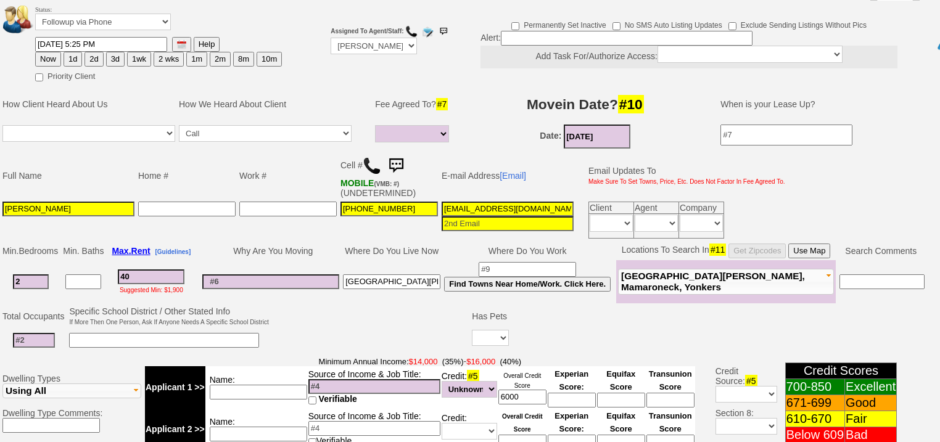
type input "4"
select select
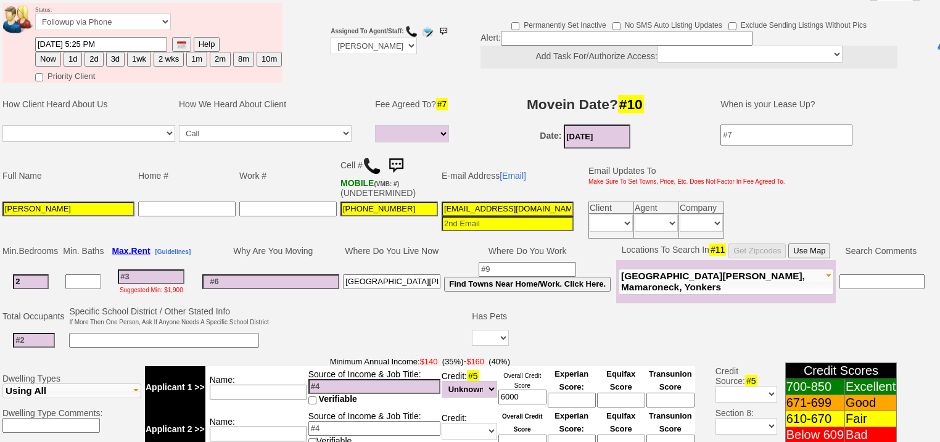
select select
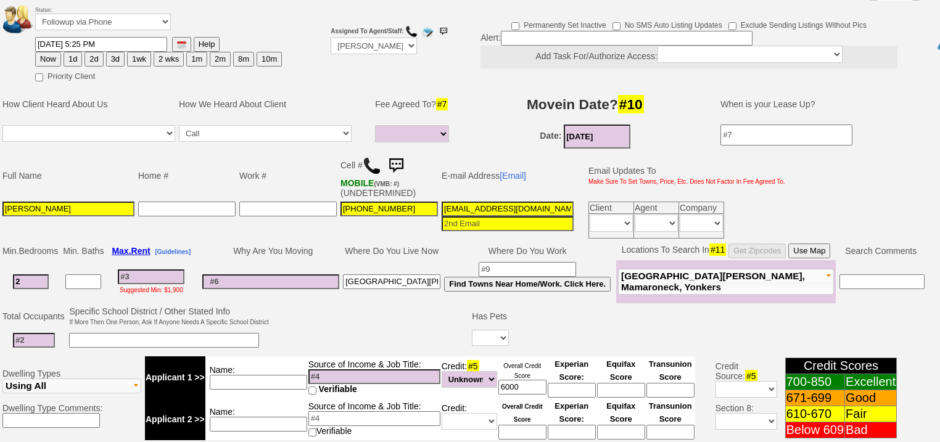
type input "2"
select select
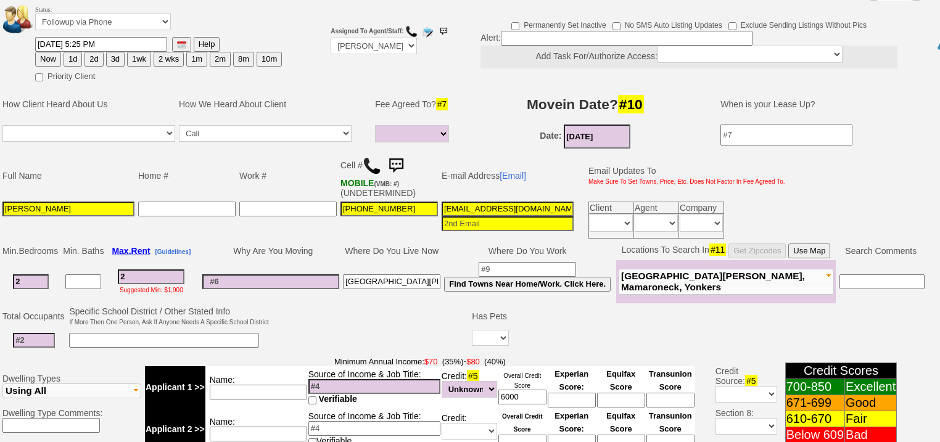
type input "28"
select select
type input "280"
select select
type input "2800"
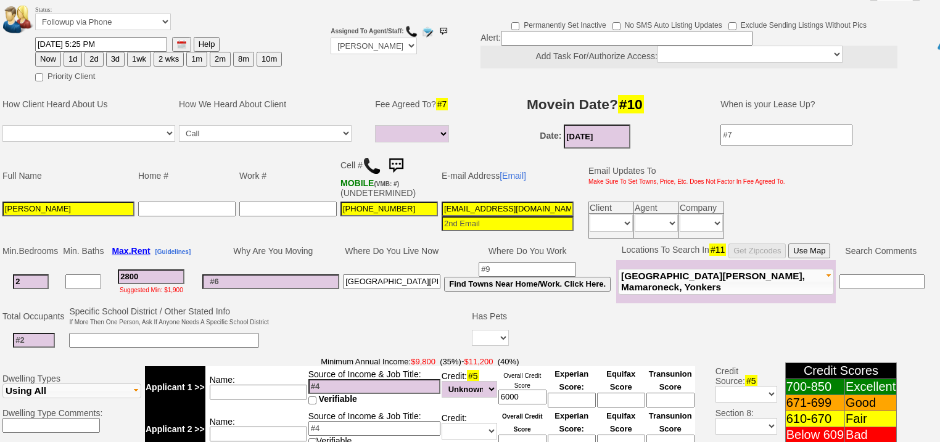
select select
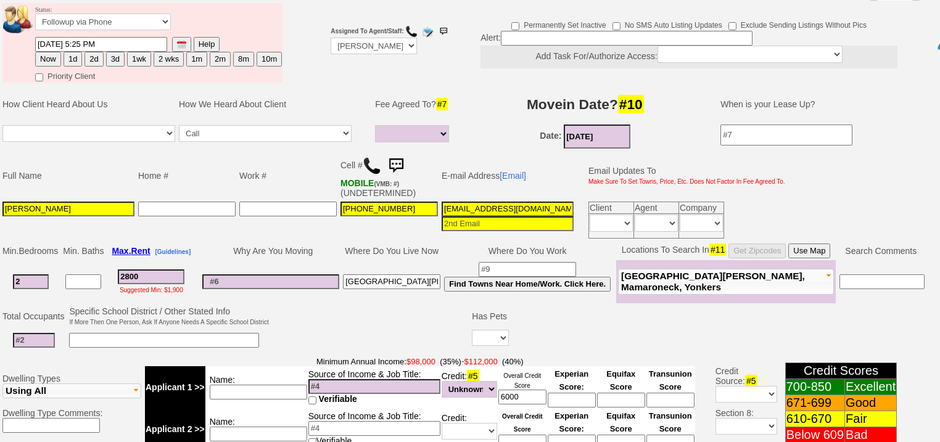
type input "2800"
click at [33, 333] on input at bounding box center [34, 340] width 42 height 15
select select
type input "3"
click at [91, 333] on input at bounding box center [164, 340] width 190 height 15
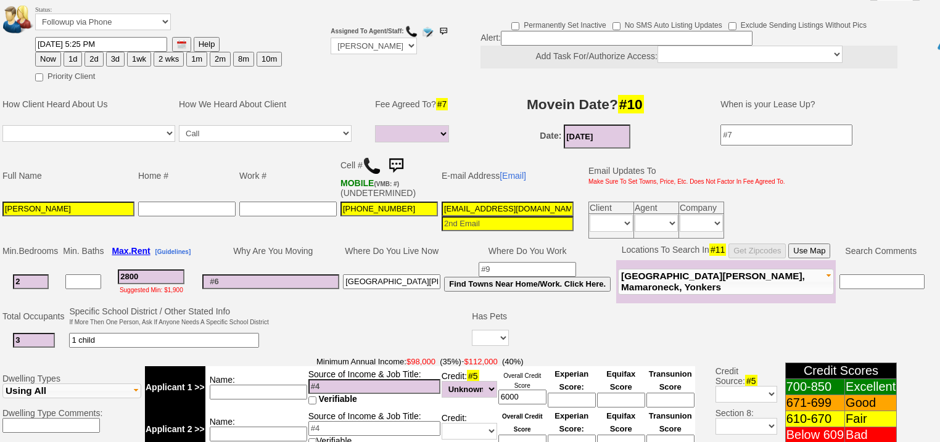
type input "1 child"
click at [477, 330] on select "Yes No" at bounding box center [490, 338] width 37 height 16
select select "No"
click at [472, 330] on select "Yes No" at bounding box center [490, 338] width 37 height 16
click at [200, 333] on input "1 child" at bounding box center [164, 340] width 190 height 15
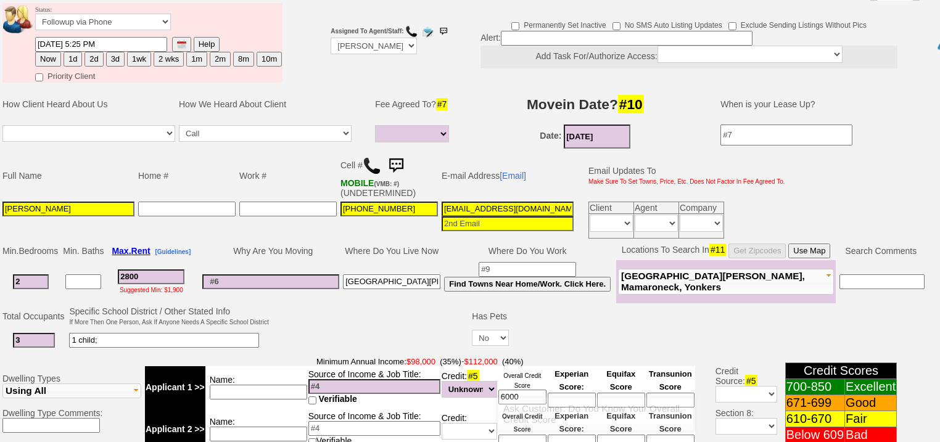
type input "1 child;"
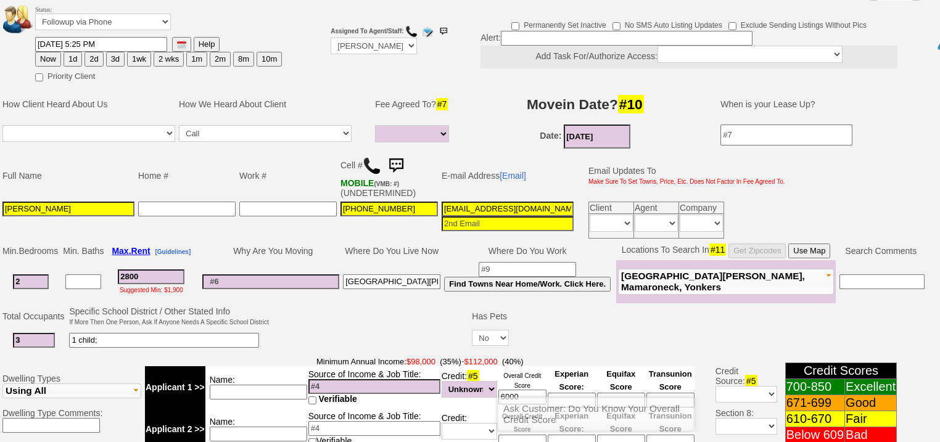
drag, startPoint x: 537, startPoint y: 385, endPoint x: 477, endPoint y: 382, distance: 59.9
click at [477, 382] on tr "Applicant 1 >> Name: Source of Income & Job Title: Verifiable Credit: #5 Unknow…" at bounding box center [420, 387] width 550 height 42
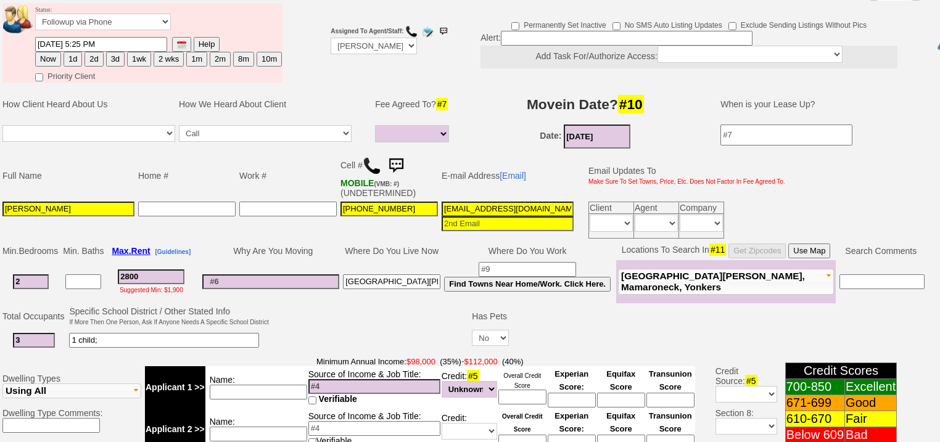
click at [317, 379] on input at bounding box center [374, 386] width 132 height 15
click at [276, 385] on input at bounding box center [258, 392] width 97 height 15
click at [331, 379] on input at bounding box center [374, 386] width 132 height 15
type input "2 jobs - board of ed + shop rite"
click at [273, 385] on input at bounding box center [258, 392] width 97 height 15
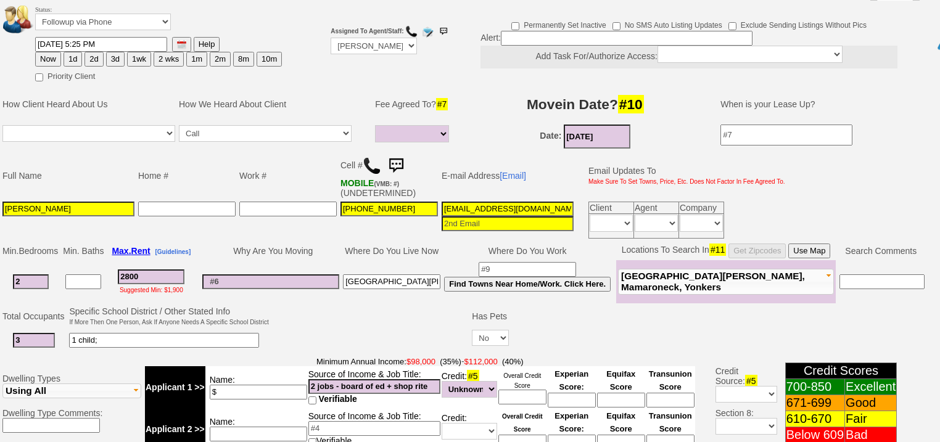
type input "$"
drag, startPoint x: 430, startPoint y: 368, endPoint x: 303, endPoint y: 368, distance: 127.0
click at [303, 368] on tr "Applicant 1 >> Name: $ Source of Income & Job Title: 2 jobs - board of ed + sho…" at bounding box center [420, 387] width 550 height 42
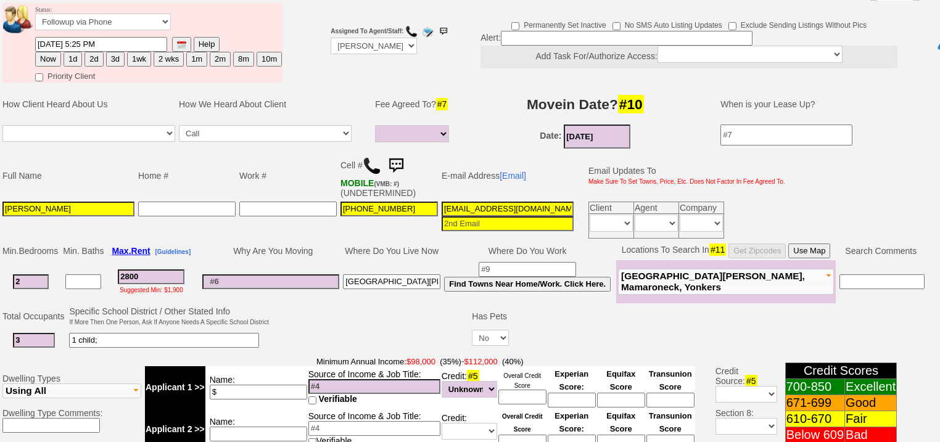
drag, startPoint x: 258, startPoint y: 374, endPoint x: 197, endPoint y: 372, distance: 60.5
click at [197, 372] on tr "Applicant 1 >> Name: $ Source of Income & Job Title: Verifiable Credit: #5 Unkn…" at bounding box center [420, 387] width 550 height 42
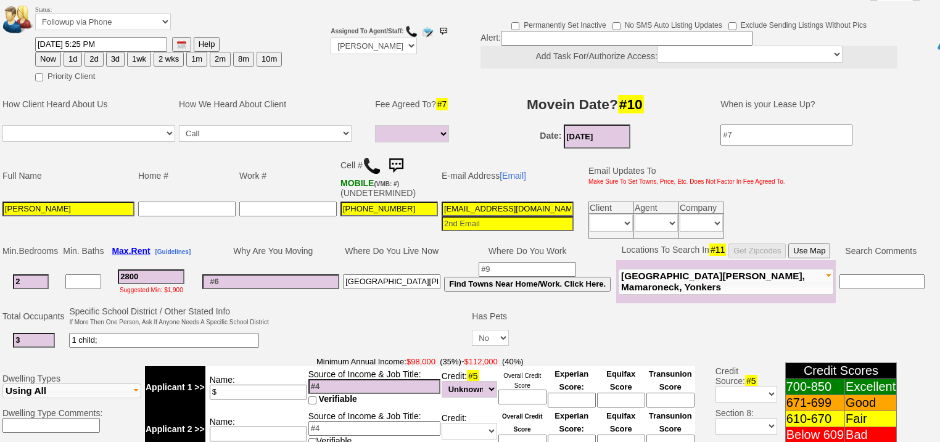
paste input "2 jobs - board of ed + shop rite"
type input "2 jobs - board of ed + shop rite"
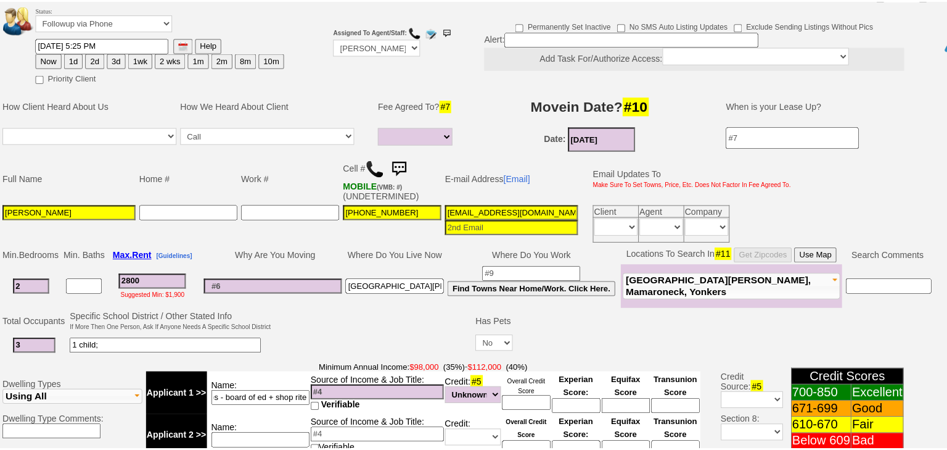
scroll to position [0, 0]
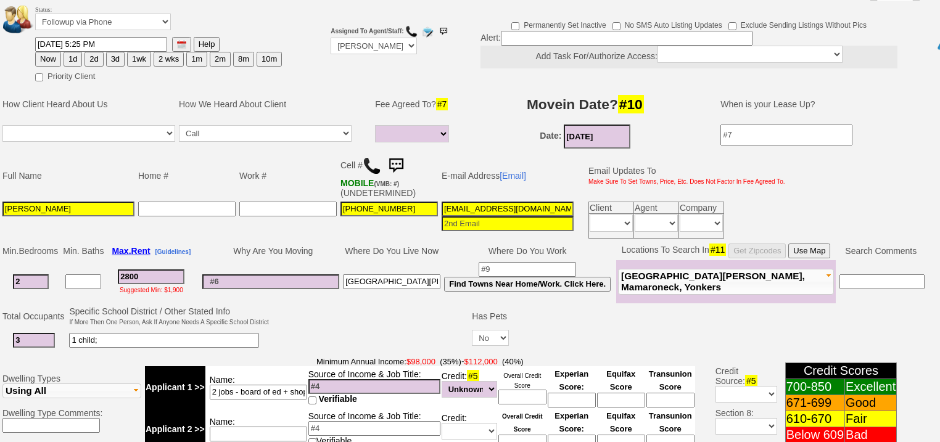
click at [325, 379] on input at bounding box center [374, 386] width 132 height 15
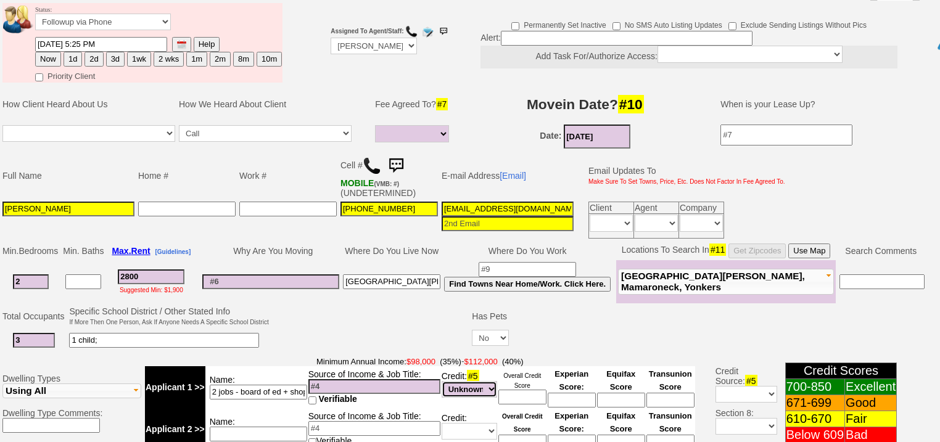
click at [485, 381] on select "Unknown Bad (Below 609) Fair (610-670) Good (671-699) Excellent (700-850) None" at bounding box center [470, 389] width 56 height 17
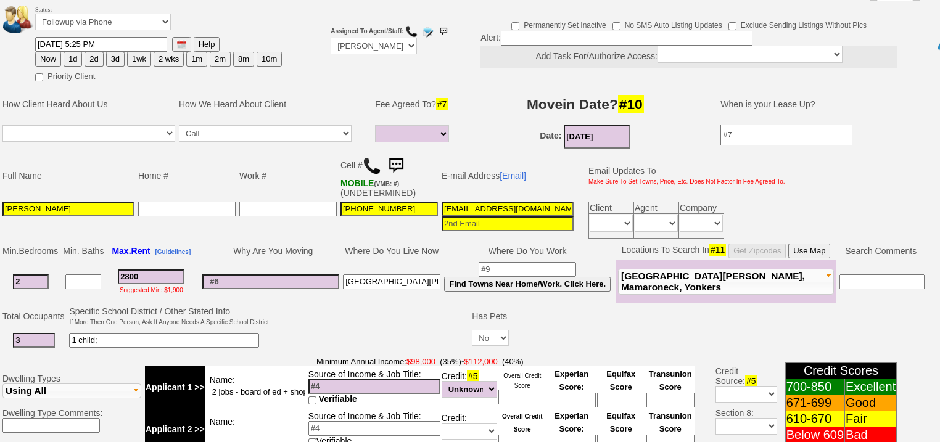
click at [388, 379] on input at bounding box center [374, 386] width 132 height 15
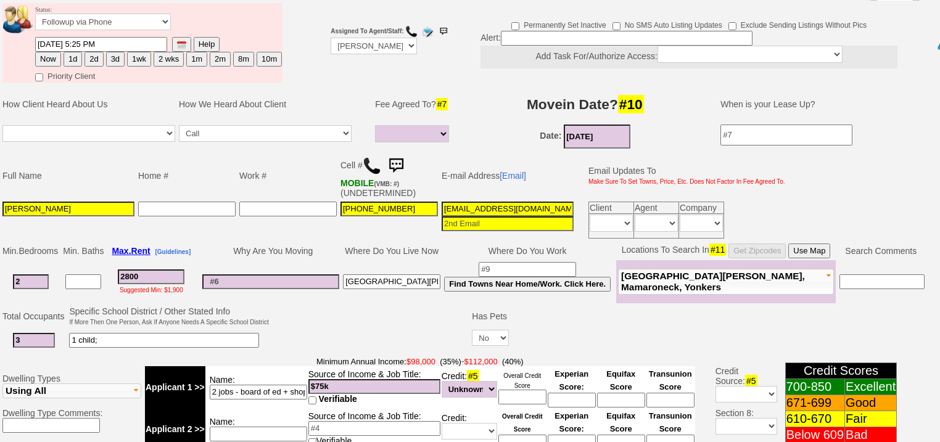
type input "$75k"
click at [326, 421] on input at bounding box center [374, 428] width 132 height 15
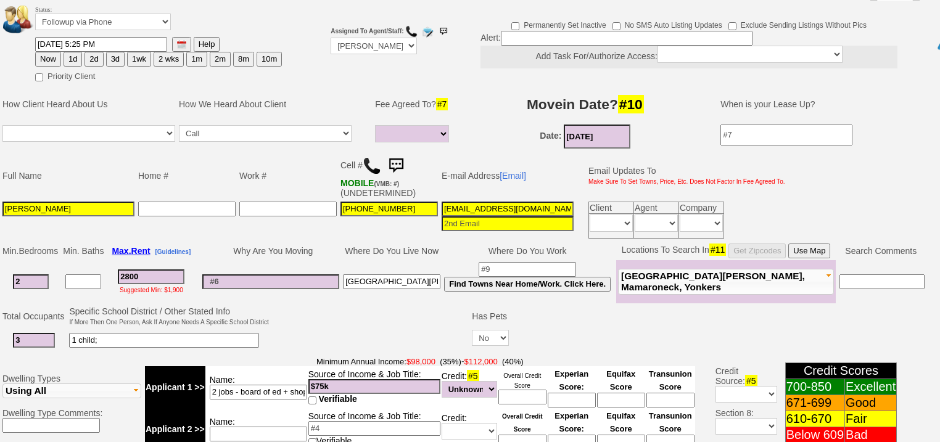
click at [299, 427] on input at bounding box center [258, 434] width 97 height 15
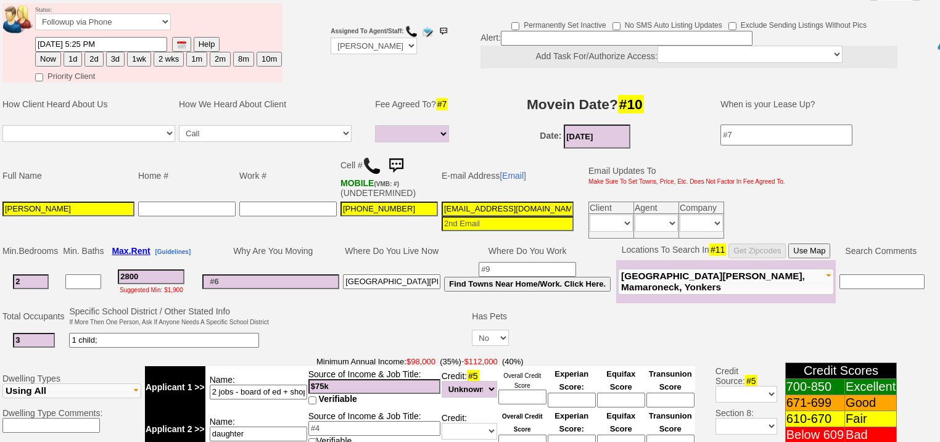
type input "daughter"
click at [346, 421] on input at bounding box center [374, 428] width 132 height 15
type input "$25k"
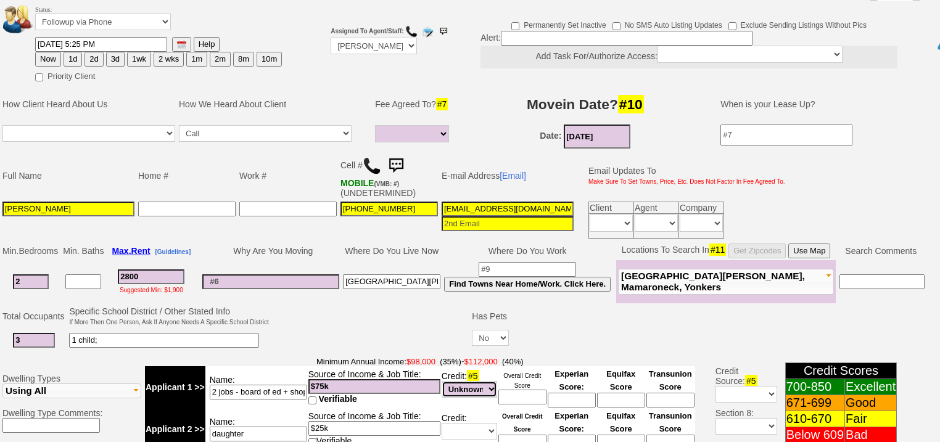
click at [466, 381] on select "Unknown Bad (Below 609) Fair (610-670) Good (671-699) Excellent (700-850) None" at bounding box center [470, 389] width 56 height 17
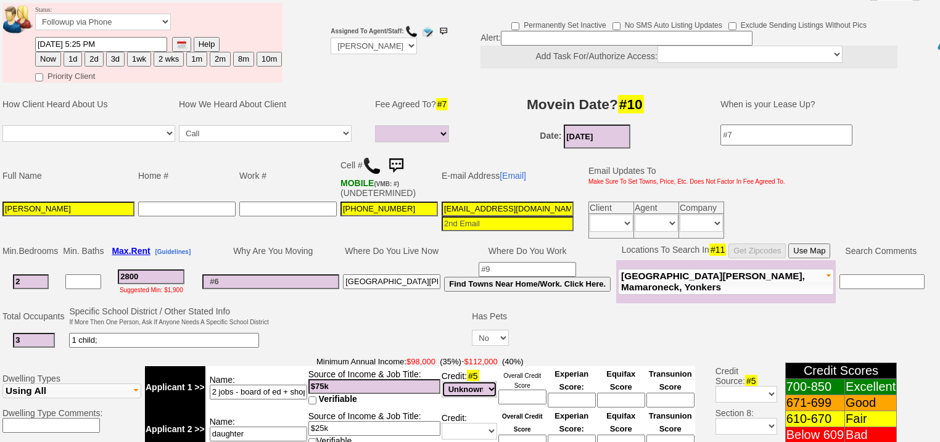
select select "Bad"
click at [442, 381] on select "Unknown Bad (Below 609) Fair (610-670) Good (671-699) Excellent (700-850) None" at bounding box center [470, 389] width 56 height 17
drag, startPoint x: 538, startPoint y: 382, endPoint x: 539, endPoint y: 373, distance: 9.9
click at [538, 390] on input at bounding box center [522, 397] width 48 height 15
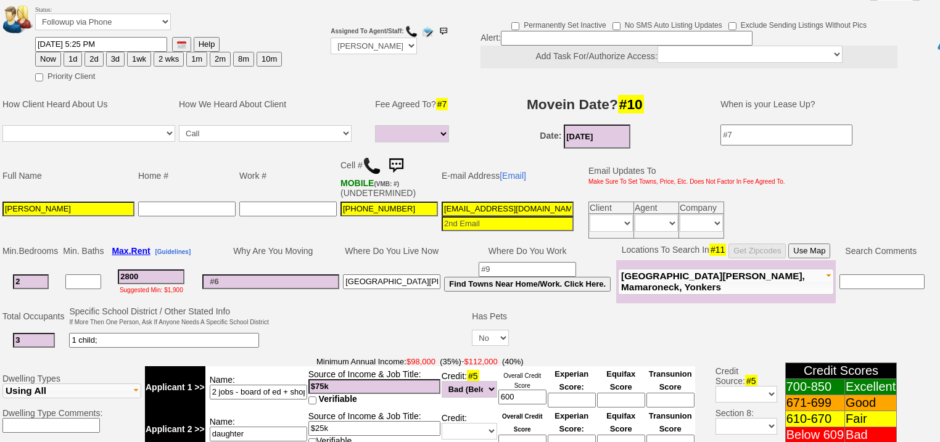
type input "600"
click at [484, 423] on select "Unknown Bad (Below 609) Fair (610-670) Good (671-699) Excellent (700-850) None" at bounding box center [470, 431] width 56 height 17
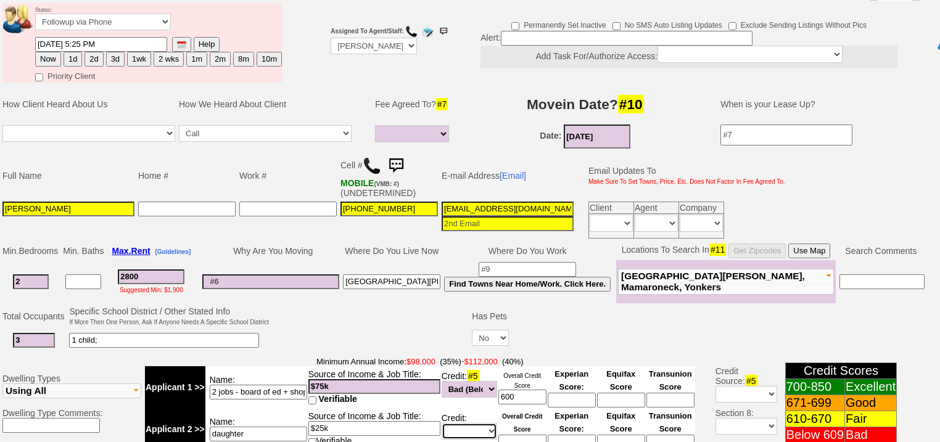
select select "Fair"
click at [442, 423] on select "Unknown Bad (Below 609) Fair (610-670) Good (671-699) Excellent (700-850) None" at bounding box center [470, 431] width 56 height 17
click at [527, 435] on input at bounding box center [522, 442] width 48 height 15
type input "620"
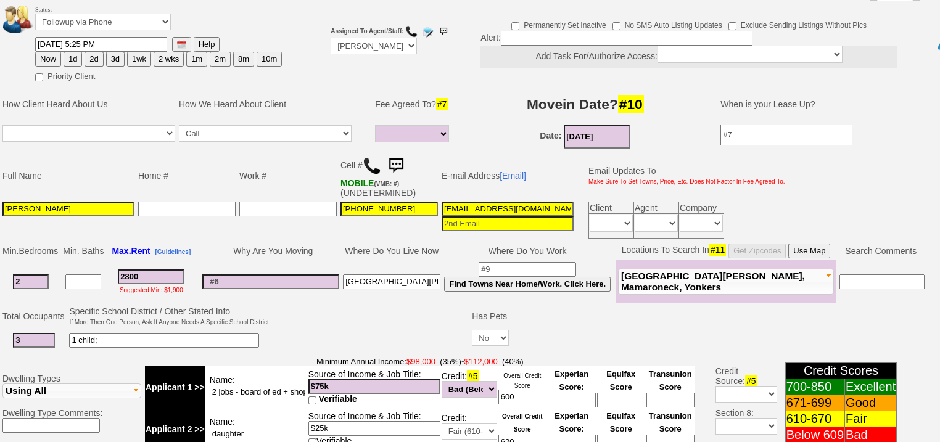
click at [429, 318] on td at bounding box center [371, 329] width 200 height 49
click at [291, 242] on td "Why Are You Moving" at bounding box center [270, 251] width 141 height 19
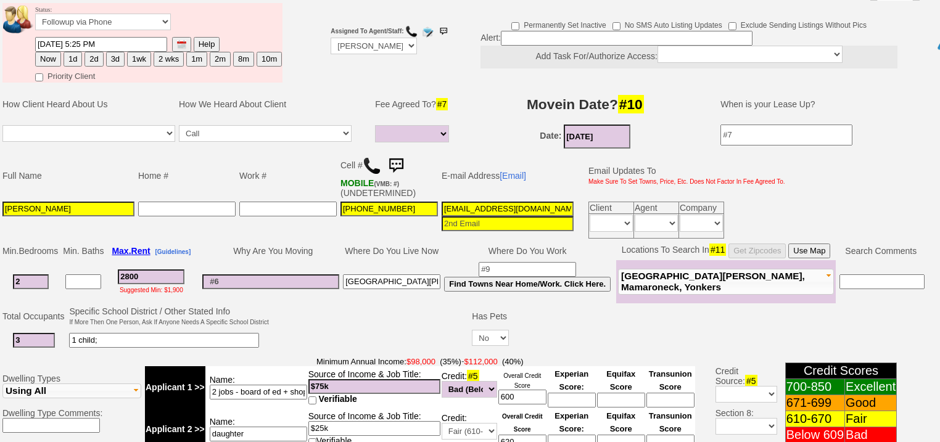
click at [293, 242] on td "Why Are You Moving" at bounding box center [270, 251] width 141 height 19
click at [294, 242] on td "Why Are You Moving" at bounding box center [270, 251] width 141 height 19
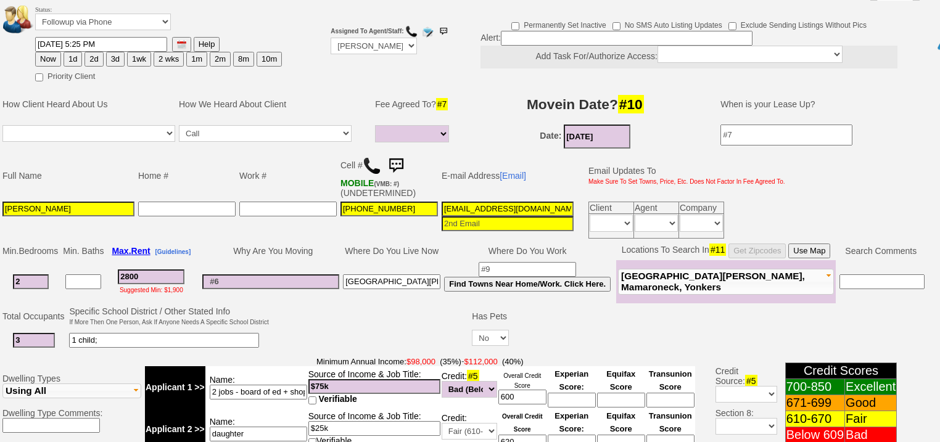
click at [554, 202] on input "simonewright067@gmail.com" at bounding box center [508, 209] width 132 height 15
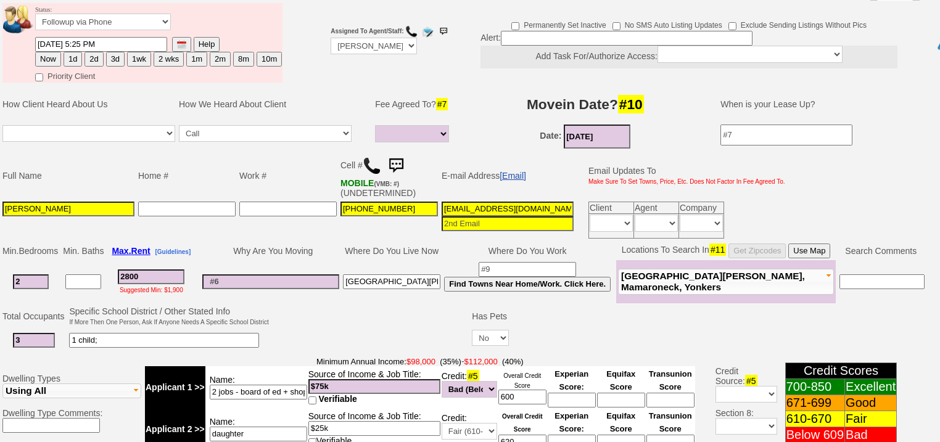
click at [511, 171] on link "[Email]" at bounding box center [513, 176] width 27 height 10
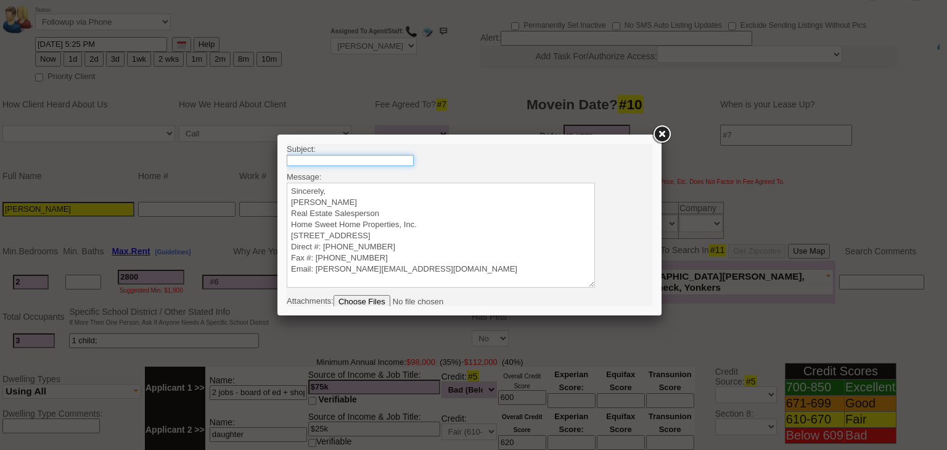
click at [366, 156] on input "text" at bounding box center [350, 160] width 127 height 11
type input "Rental Intake Form + Credit Check Authorization"
click at [341, 185] on textarea "Sincerely, Renata Staroselsky Real Estate Salesperson Home Sweet Home Propertie…" at bounding box center [441, 235] width 308 height 105
paste textarea "Good Afternoon Robert, It was a pleasure speaking with you! I am excited to wor…"
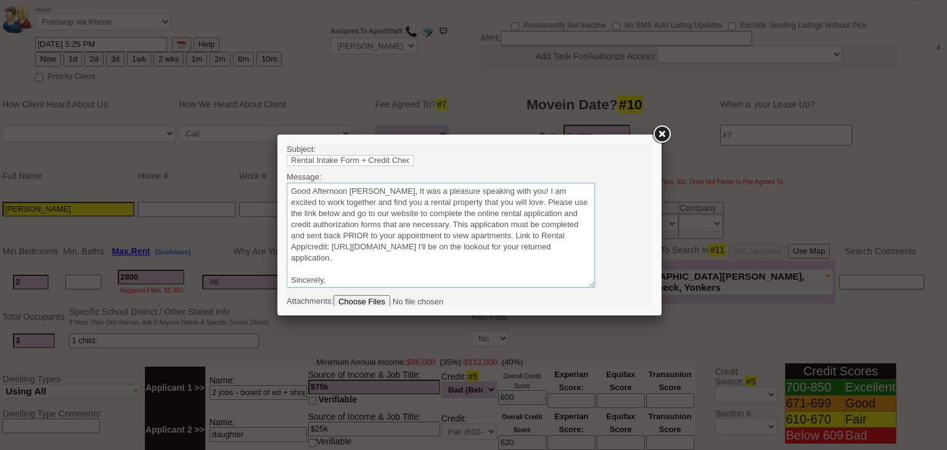
click at [373, 190] on textarea "Sincerely, Renata Staroselsky Real Estate Salesperson Home Sweet Home Propertie…" at bounding box center [441, 235] width 308 height 105
click at [380, 192] on textarea "Sincerely, Renata Staroselsky Real Estate Salesperson Home Sweet Home Propertie…" at bounding box center [441, 235] width 308 height 105
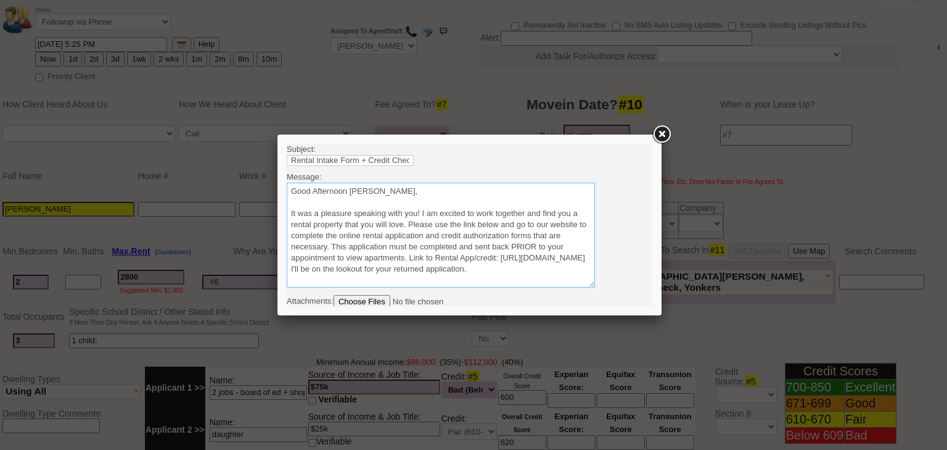
click at [409, 224] on textarea "Sincerely, Renata Staroselsky Real Estate Salesperson Home Sweet Home Propertie…" at bounding box center [441, 235] width 308 height 105
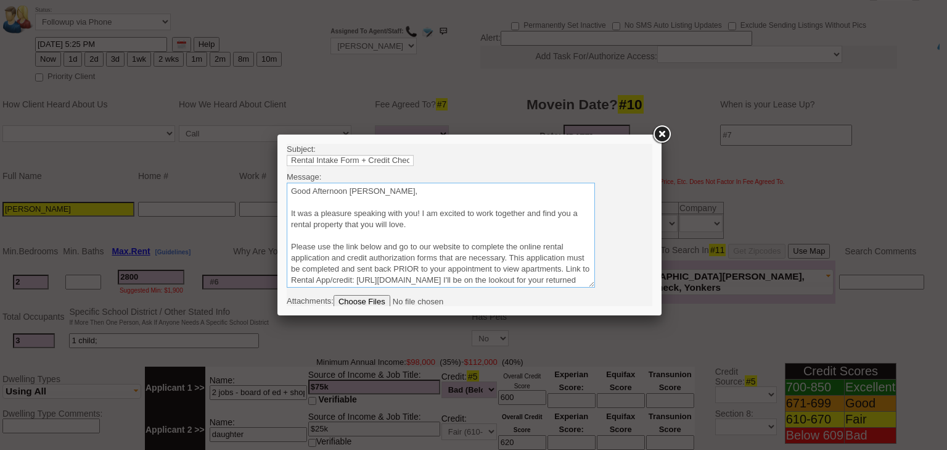
scroll to position [49, 0]
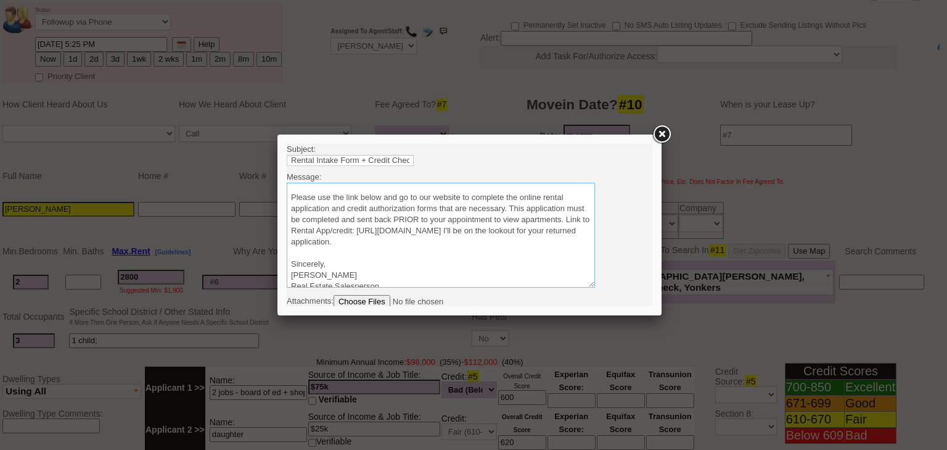
click at [390, 240] on textarea "Sincerely, Renata Staroselsky Real Estate Salesperson Home Sweet Home Propertie…" at bounding box center [441, 235] width 308 height 105
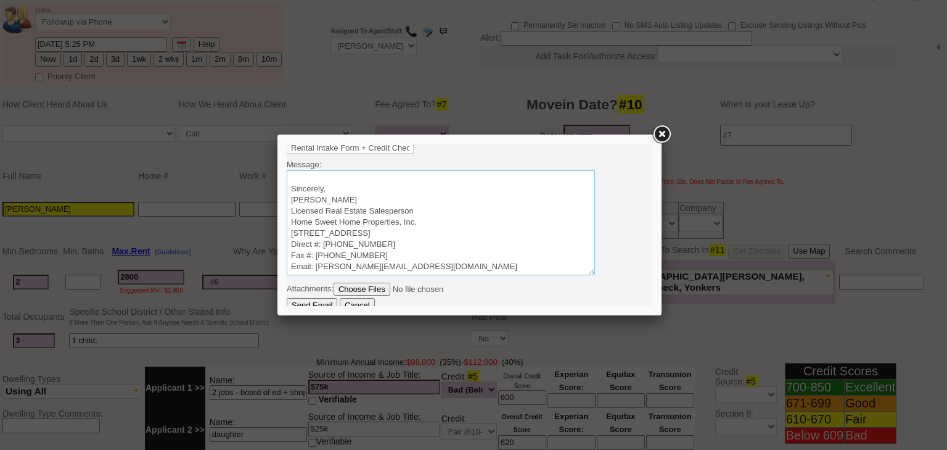
scroll to position [19, 0]
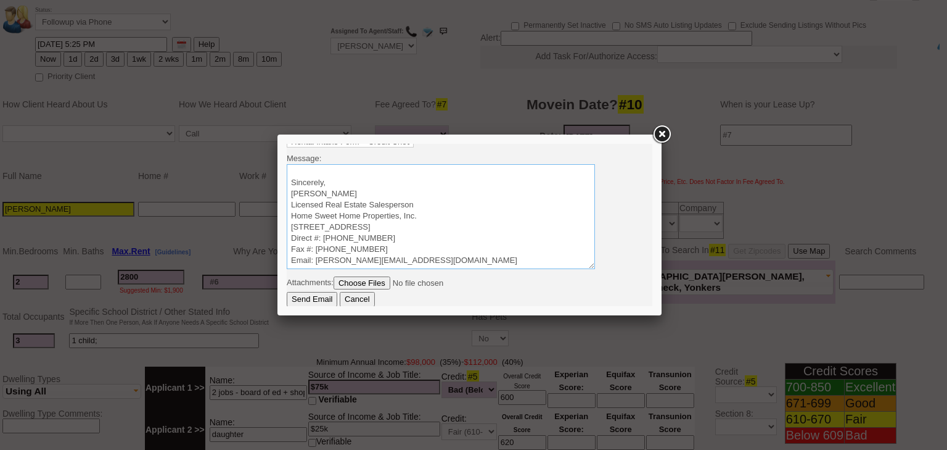
type textarea "Good Afternoon Simone, It was a pleasure speaking with you! I am excited to wor…"
click at [320, 301] on input "Send Email" at bounding box center [312, 299] width 51 height 15
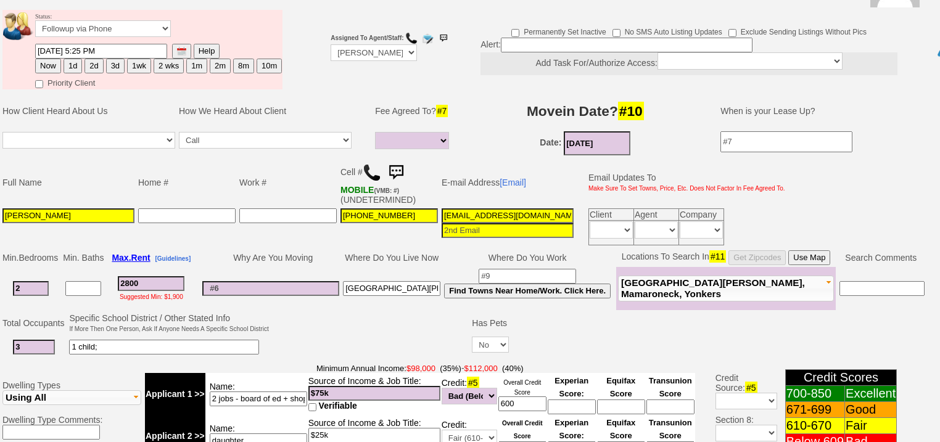
scroll to position [49, 0]
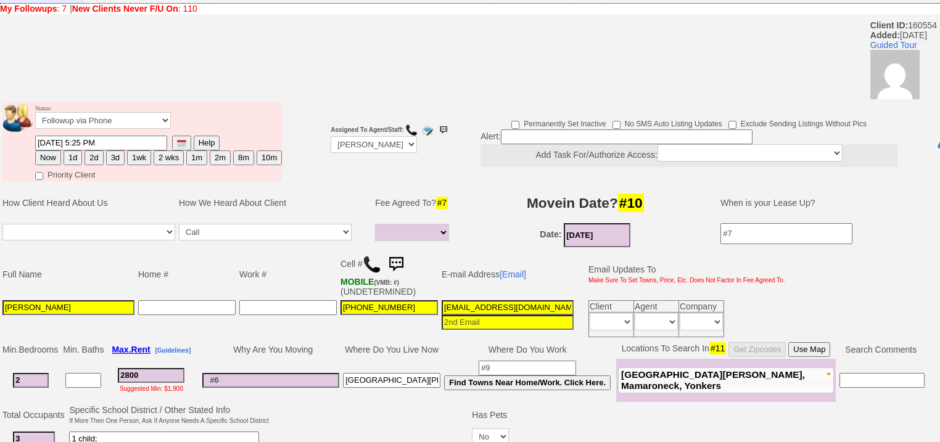
click at [97, 150] on button "2d" at bounding box center [93, 157] width 19 height 15
type input "09/17/2025 05:29 PM"
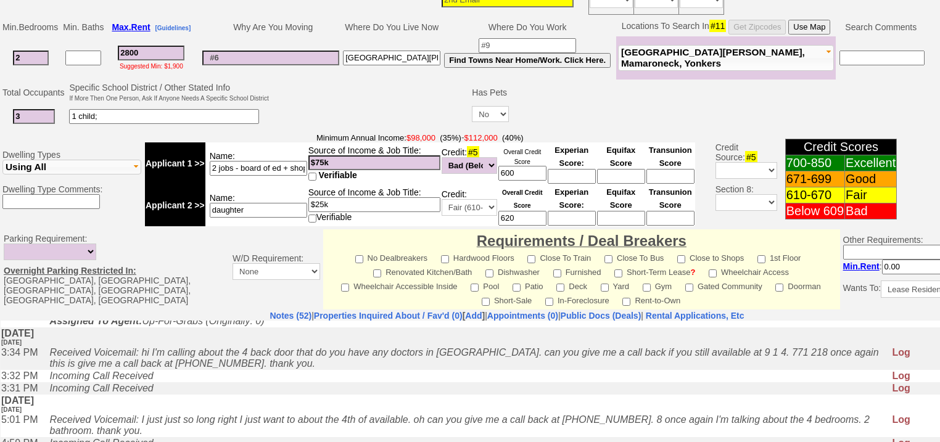
scroll to position [526, 0]
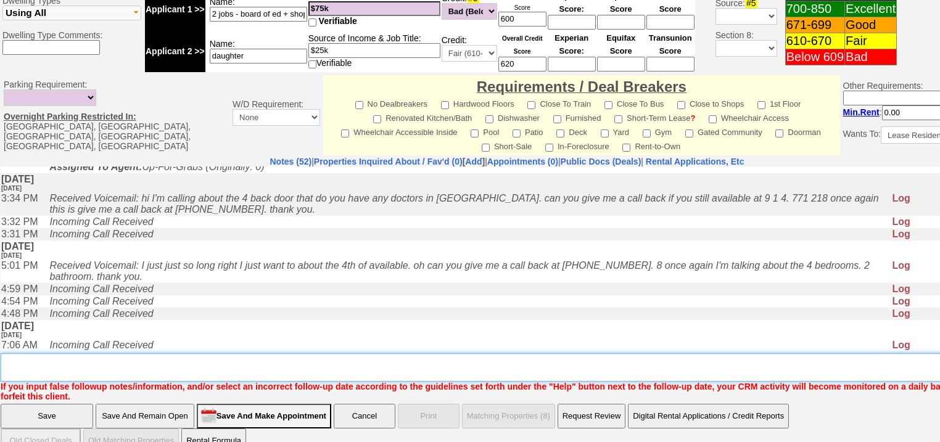
click at [254, 353] on textarea "Insert New Note Here" at bounding box center [511, 367] width 1021 height 28
type textarea "need to find out credit scores, sent rental appl"
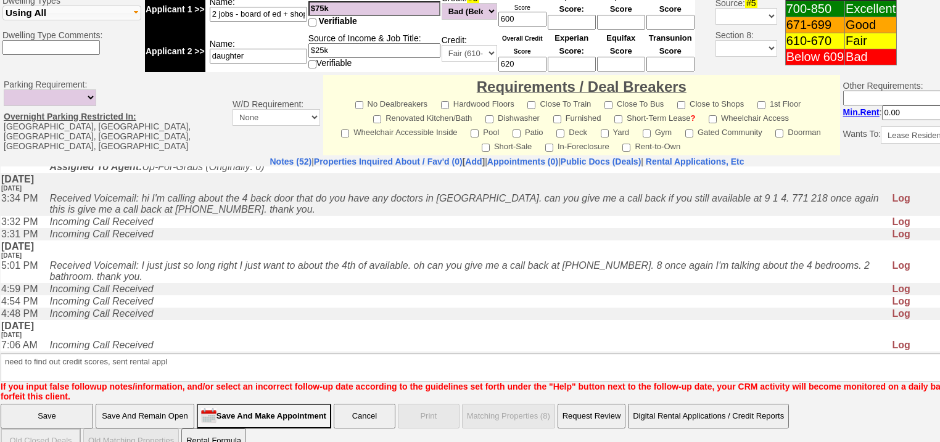
click at [34, 404] on input "Save" at bounding box center [47, 416] width 93 height 25
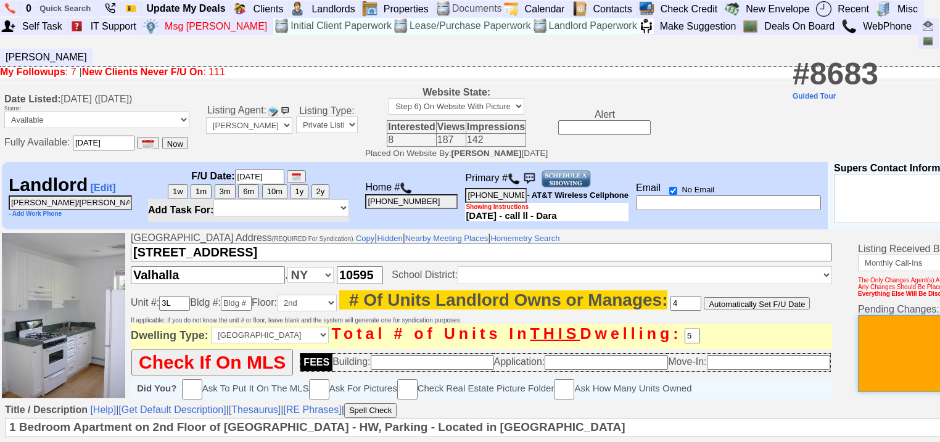
click at [925, 326] on textarea at bounding box center [950, 353] width 185 height 77
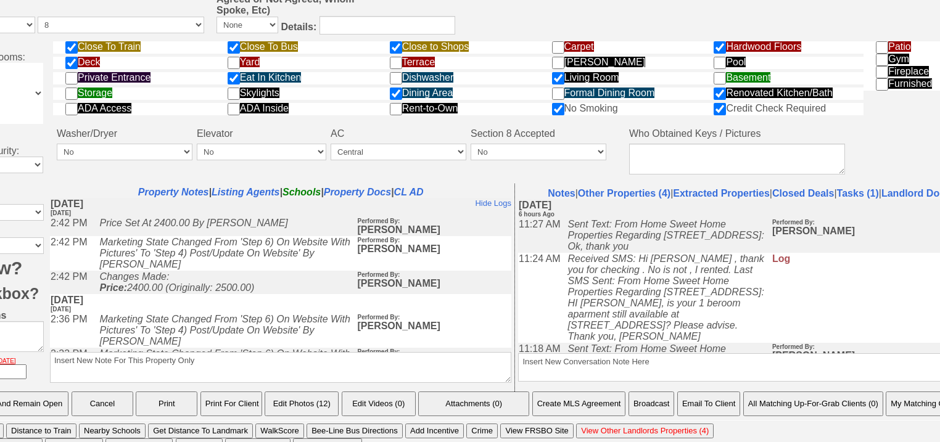
scroll to position [586, 0]
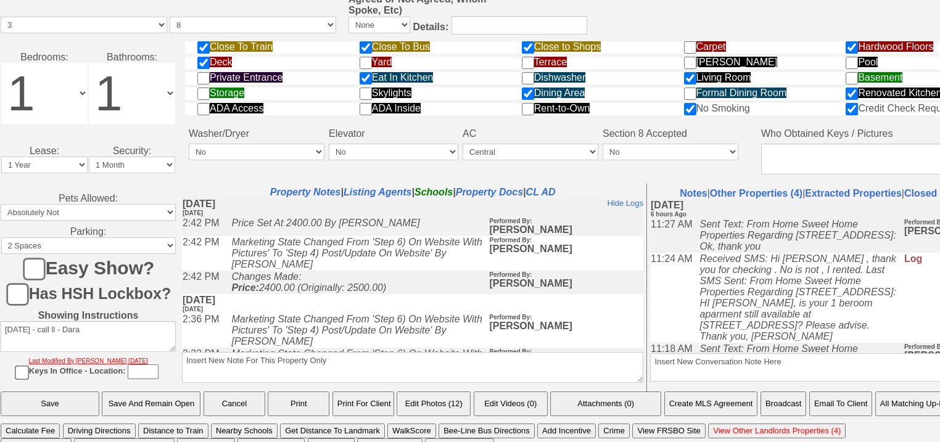
type textarea "1 bd at [STREET_ADDRESS] has been rented, as per the LL"
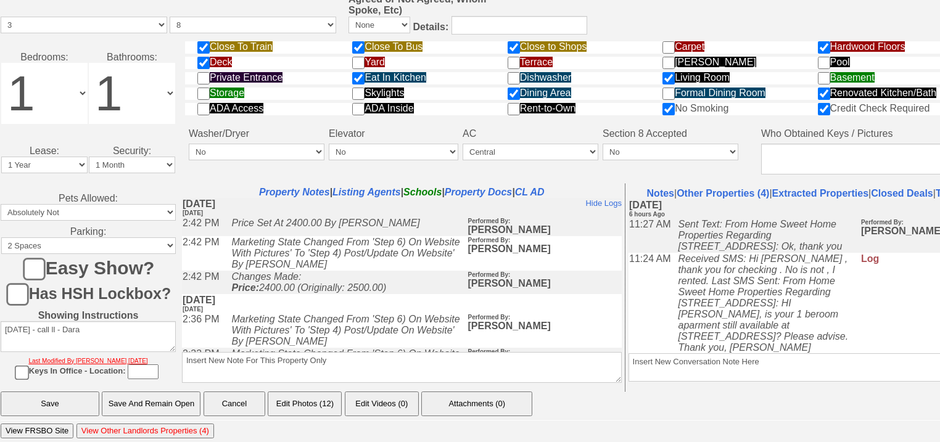
drag, startPoint x: 74, startPoint y: 391, endPoint x: 525, endPoint y: 92, distance: 541.6
click at [74, 392] on input "Save" at bounding box center [50, 404] width 99 height 25
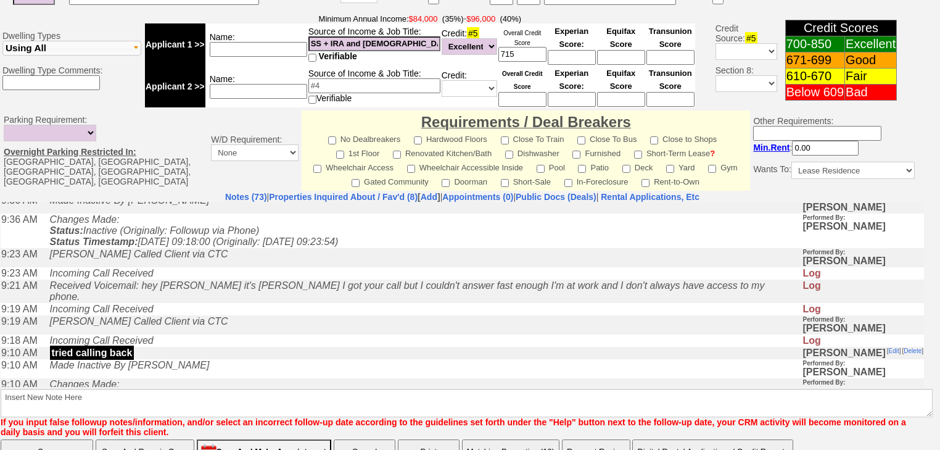
scroll to position [1233, 0]
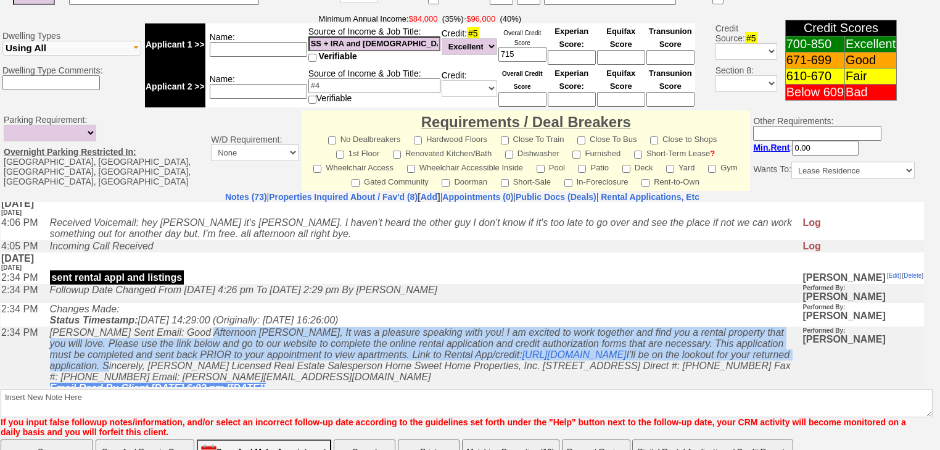
drag, startPoint x: 196, startPoint y: 284, endPoint x: 595, endPoint y: 318, distance: 400.5
click at [595, 326] on icon "Renata Staroselsky Sent Email: Good Afternoon Robert, It was a pleasure speakin…" at bounding box center [420, 359] width 741 height 66
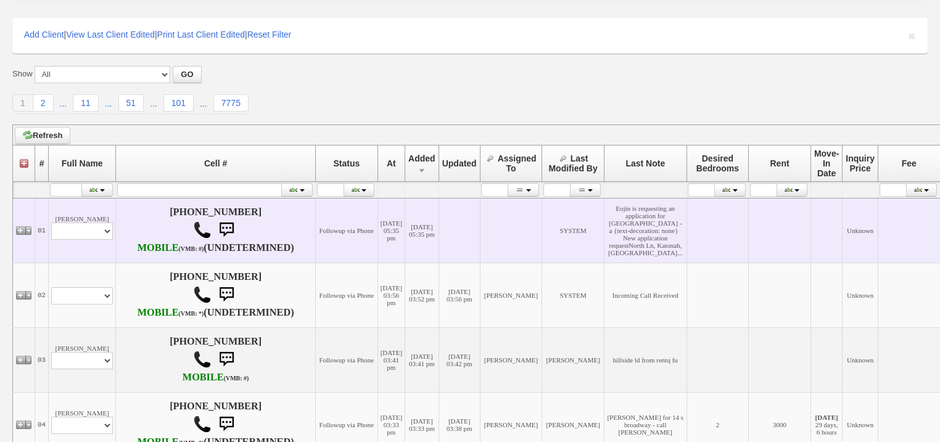
scroll to position [99, 0]
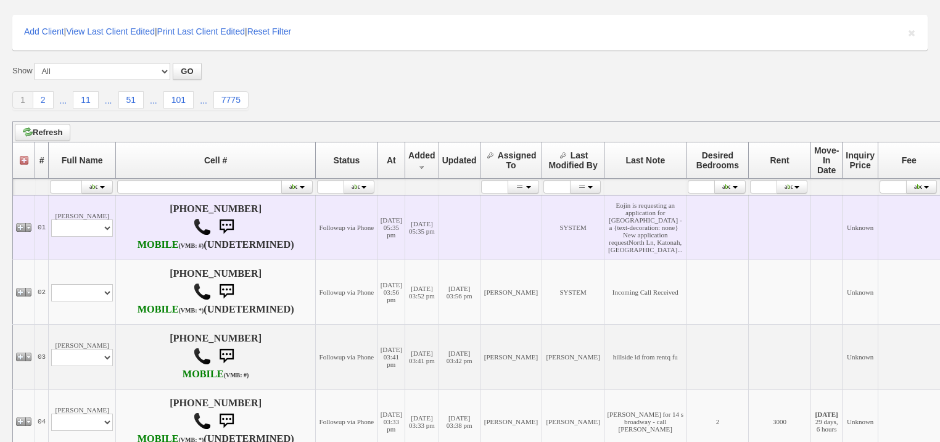
click at [94, 245] on td "Eojin Kim Profile Edit Print Email Externally (Will Not Be Tracked In CRM) Clos…" at bounding box center [82, 227] width 67 height 65
click at [94, 237] on select "Profile Edit Print Email Externally (Will Not Be Tracked In CRM) Closed Deals" at bounding box center [82, 228] width 62 height 17
select select "ChangeURL,/crm/custom/edit_client_form.php?redirect=%2Fcrm%2Fclients.php&id=167…"
click at [51, 226] on select "Profile Edit Print Email Externally (Will Not Be Tracked In CRM) Closed Deals" at bounding box center [82, 228] width 62 height 17
select select
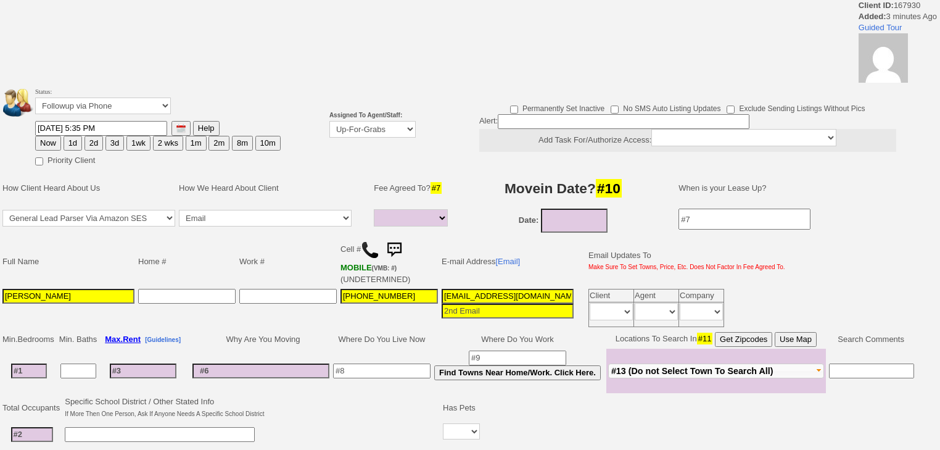
select select
click at [361, 136] on select "Up-For-Grabs ***** STAFF ***** [PERSON_NAME] [PHONE_NUMBER] [PERSON_NAME] [PHON…" at bounding box center [372, 129] width 86 height 17
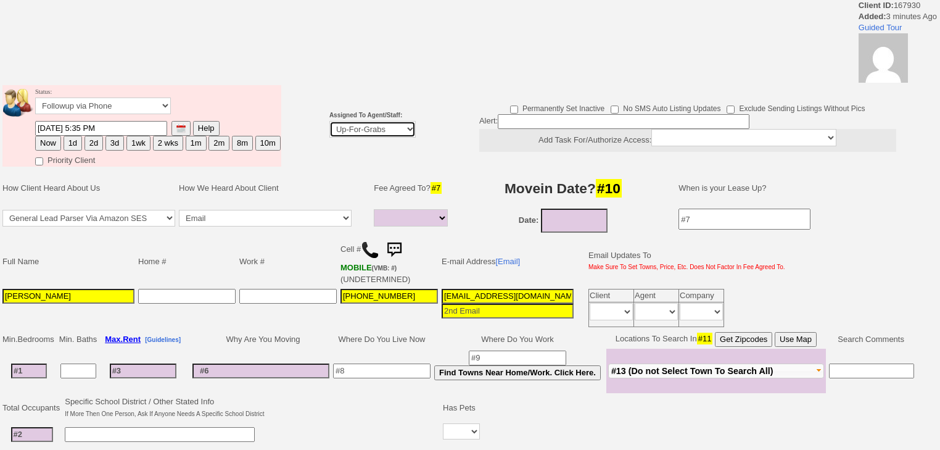
select select "227"
click at [329, 121] on select "Up-For-Grabs ***** STAFF ***** [PERSON_NAME] [PHONE_NUMBER] [PERSON_NAME] [PHON…" at bounding box center [372, 129] width 86 height 17
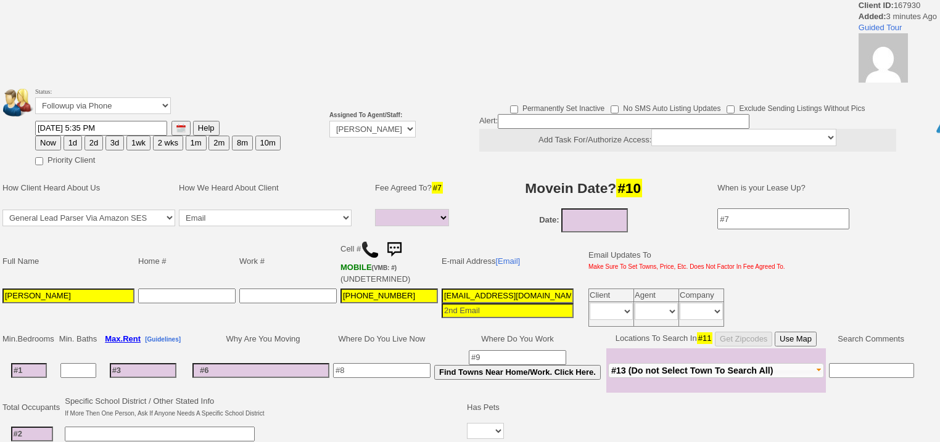
click at [73, 144] on button "1d" at bounding box center [73, 143] width 19 height 15
type input "09/16/2025 05:38 PM"
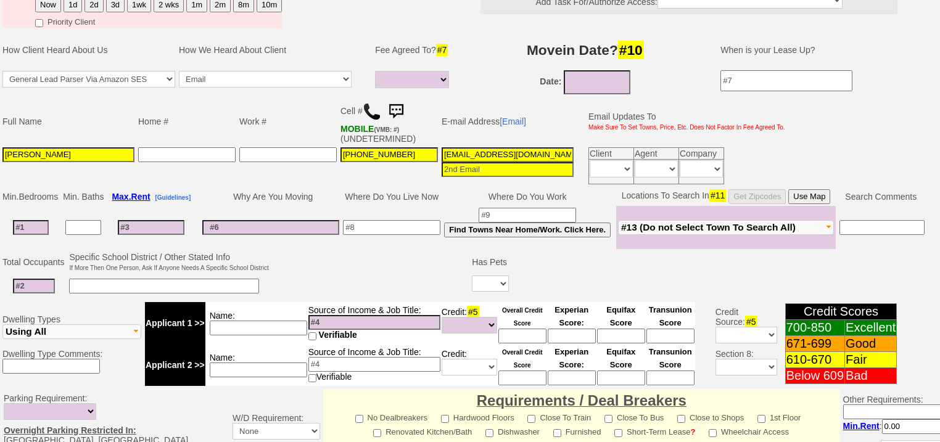
scroll to position [344, 0]
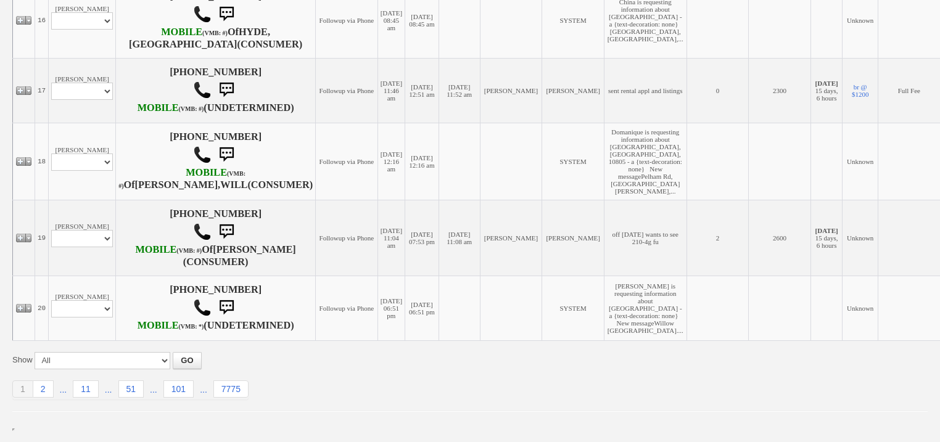
scroll to position [1509, 0]
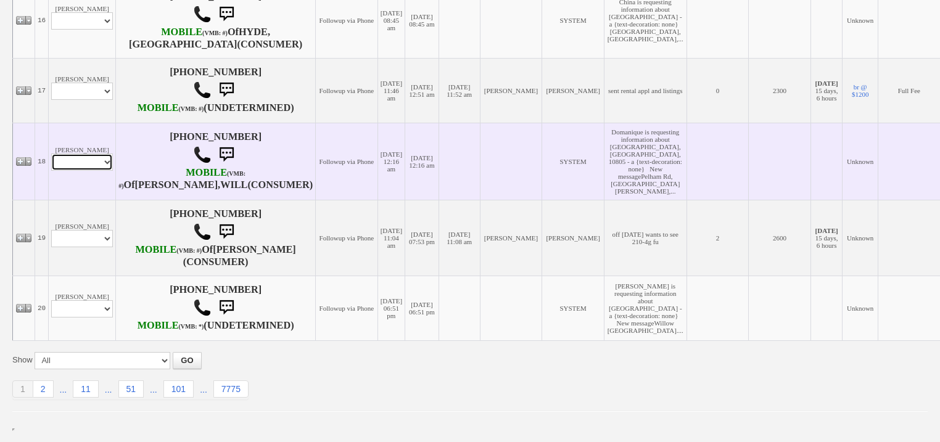
click at [101, 154] on select "Profile Edit Print Email Externally (Will Not Be Tracked In CRM) Closed Deals" at bounding box center [82, 162] width 62 height 17
select select "ChangeURL,/crm/custom/edit_client_form.php?redirect=%2Fcrm%2Fclients.php&id=167…"
click at [51, 154] on select "Profile Edit Print Email Externally (Will Not Be Tracked In CRM) Closed Deals" at bounding box center [82, 162] width 62 height 17
select select
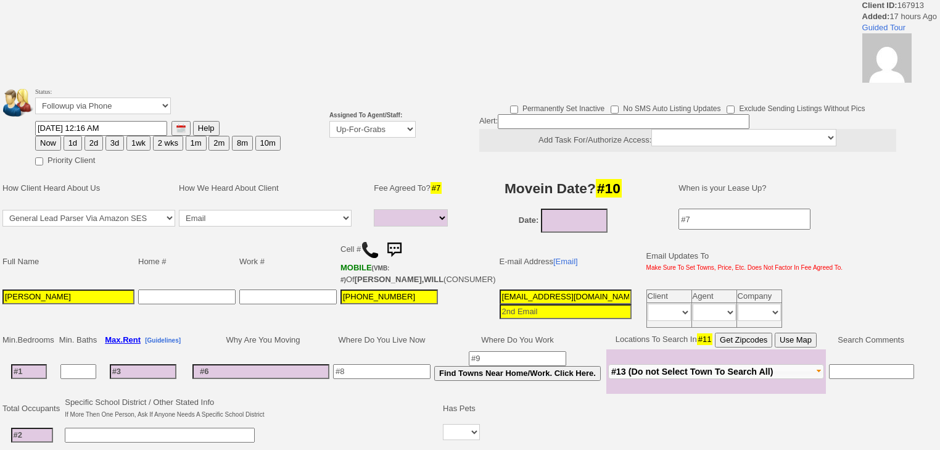
select select
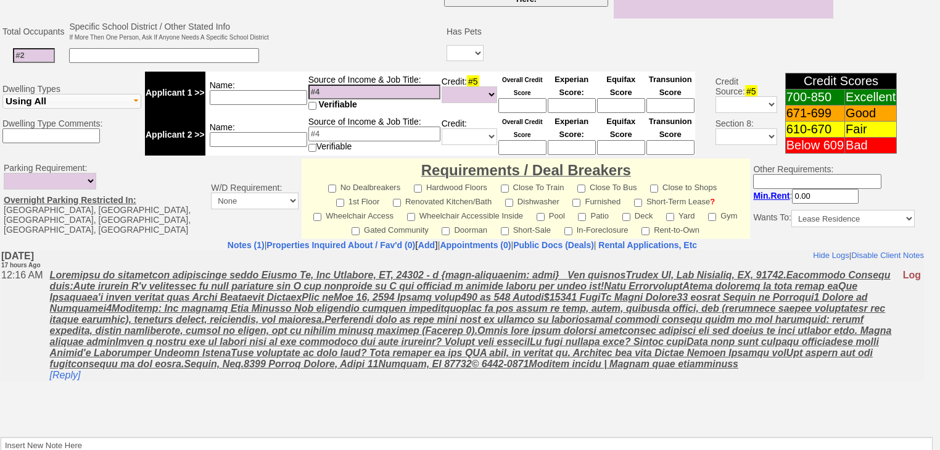
scroll to position [487, 0]
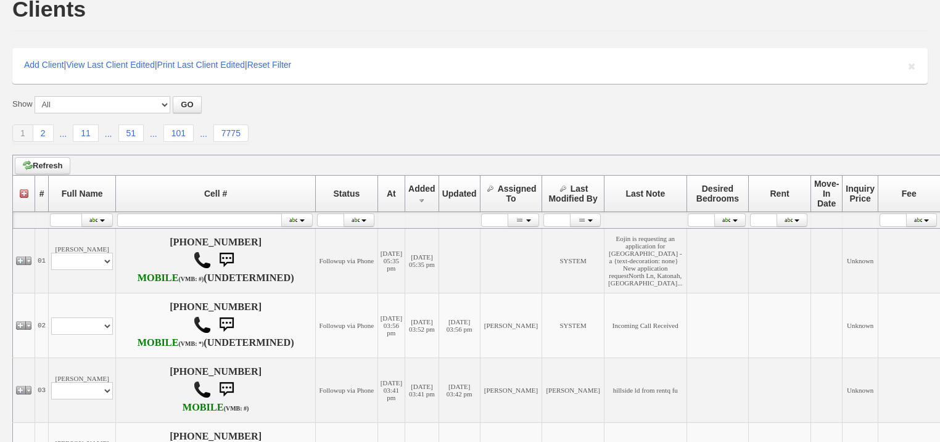
scroll to position [22, 0]
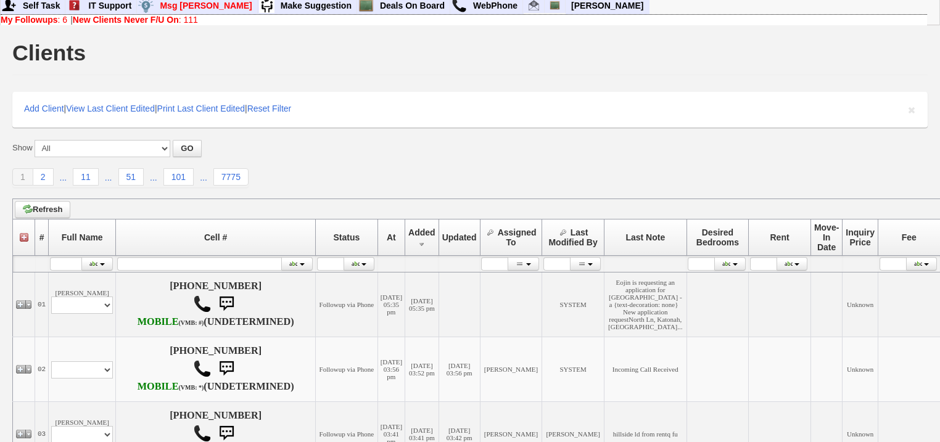
click at [178, 20] on b "New Clients Never F/U On" at bounding box center [126, 20] width 106 height 10
